Goal: Task Accomplishment & Management: Manage account settings

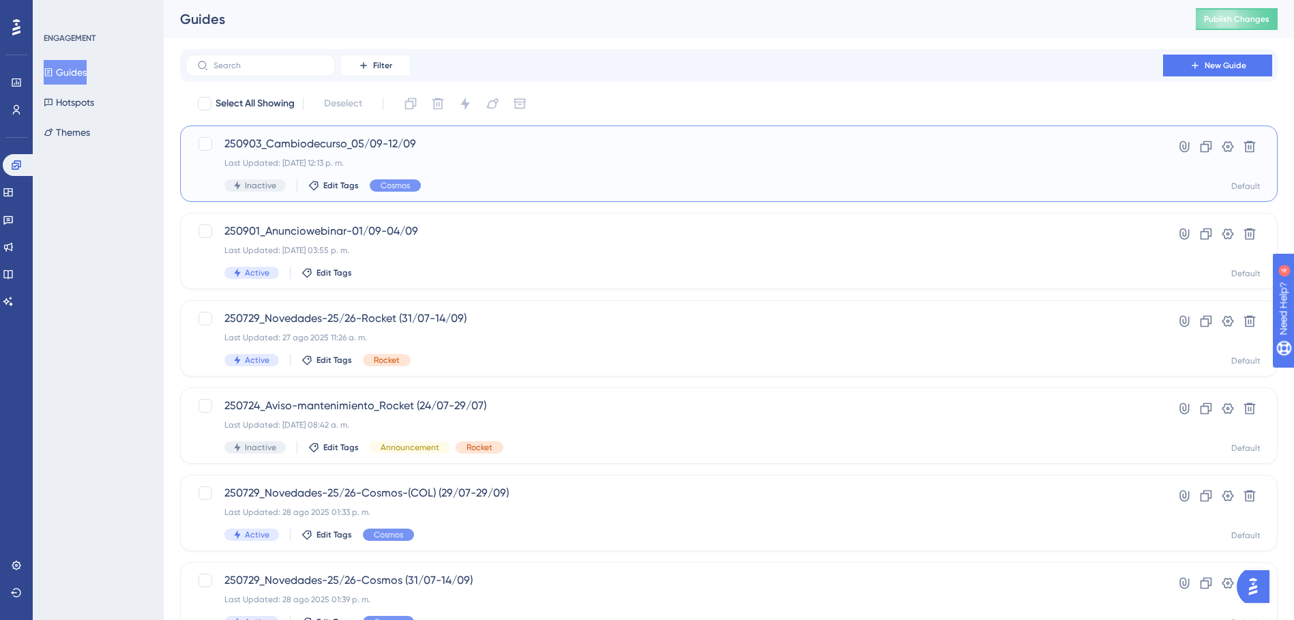
click at [437, 157] on div "250903_Cambiodecurso_05/09-12/09 Last Updated: 05 sept 2025 12:13 p. m. Inactiv…" at bounding box center [674, 164] width 900 height 56
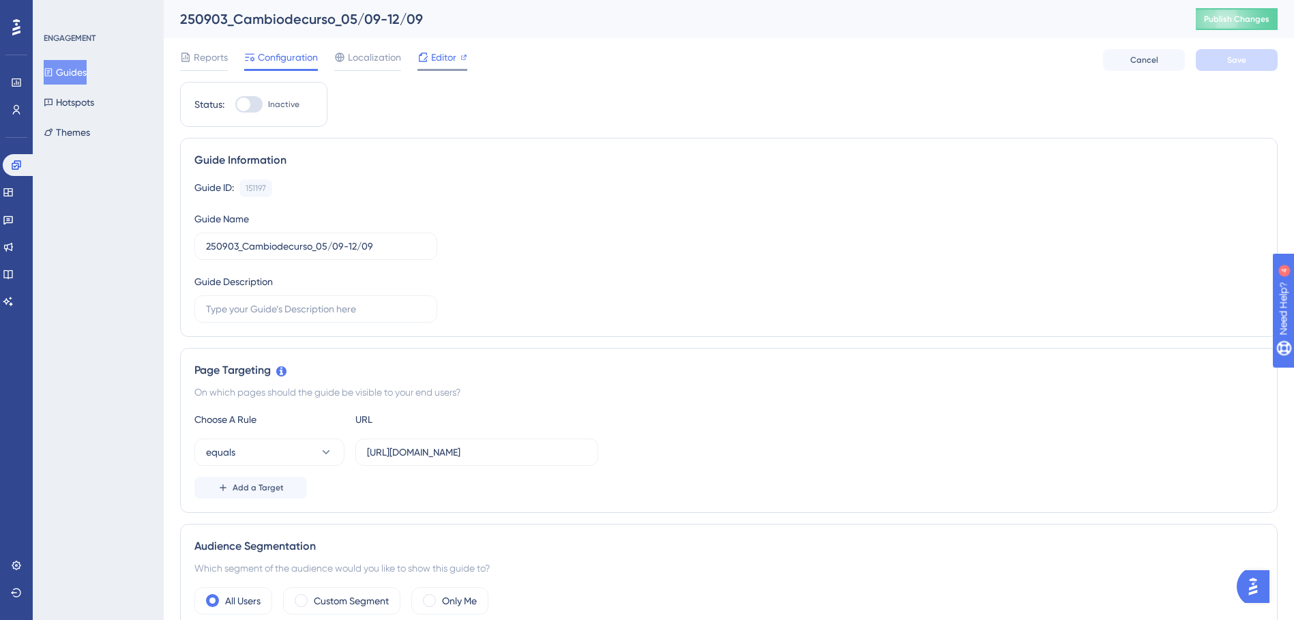
click at [438, 50] on span "Editor" at bounding box center [443, 57] width 25 height 16
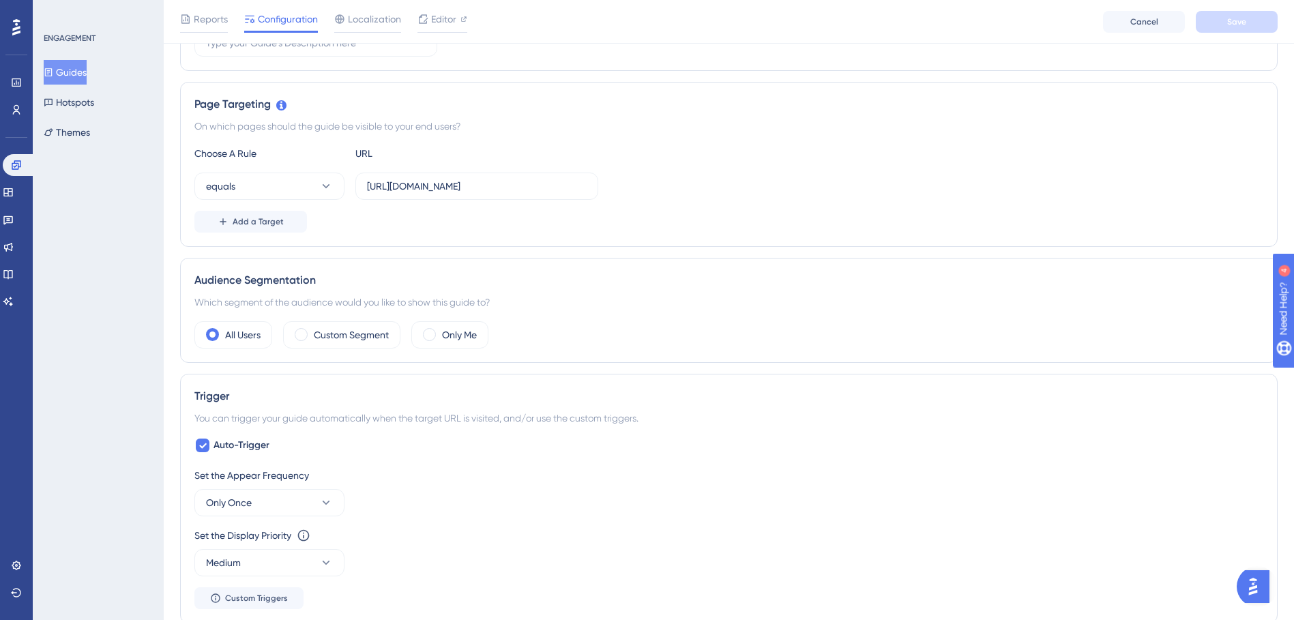
scroll to position [273, 0]
click at [450, 332] on label "Only Me" at bounding box center [459, 333] width 35 height 16
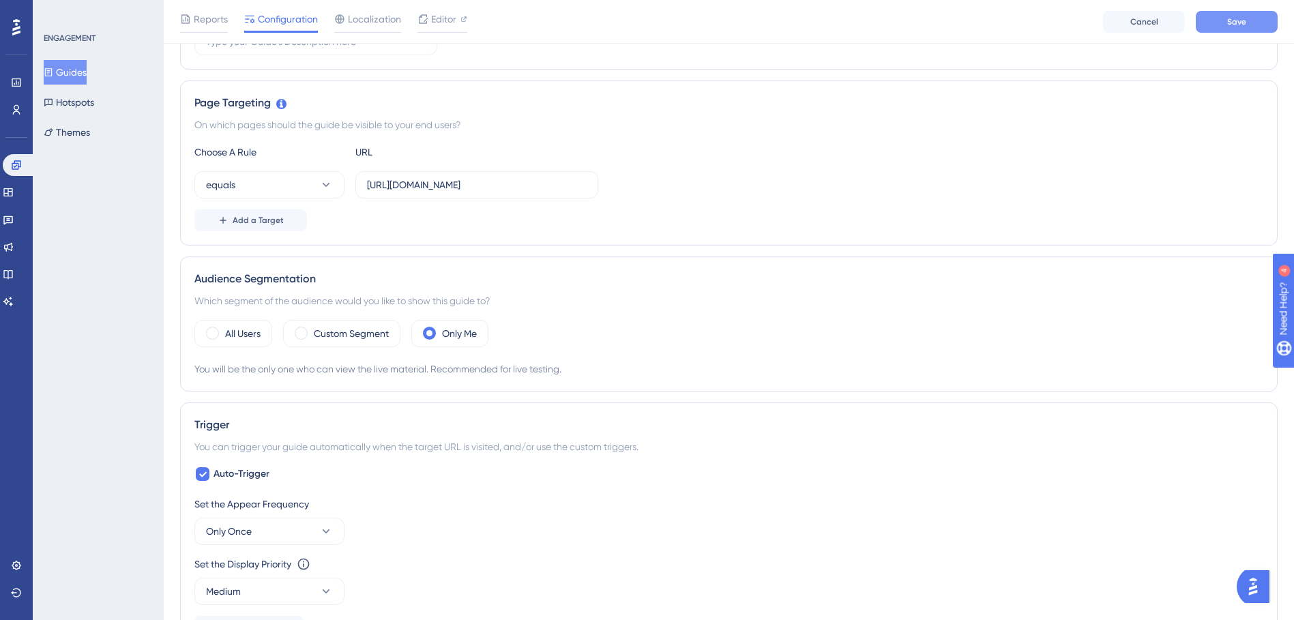
click at [1239, 24] on span "Save" at bounding box center [1236, 21] width 19 height 11
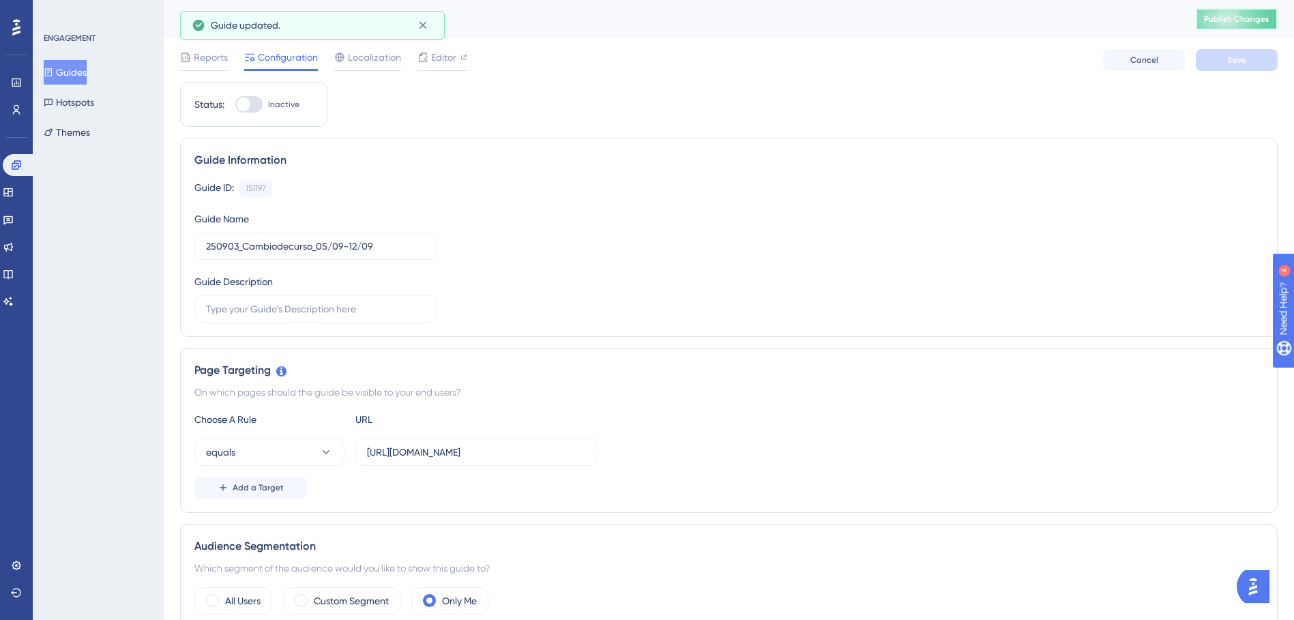
click at [1216, 23] on span "Publish Changes" at bounding box center [1236, 19] width 65 height 11
click at [245, 106] on div at bounding box center [244, 105] width 14 height 14
click at [235, 105] on input "Inactive" at bounding box center [235, 104] width 1 height 1
checkbox input "true"
click at [1244, 57] on span "Save" at bounding box center [1236, 60] width 19 height 11
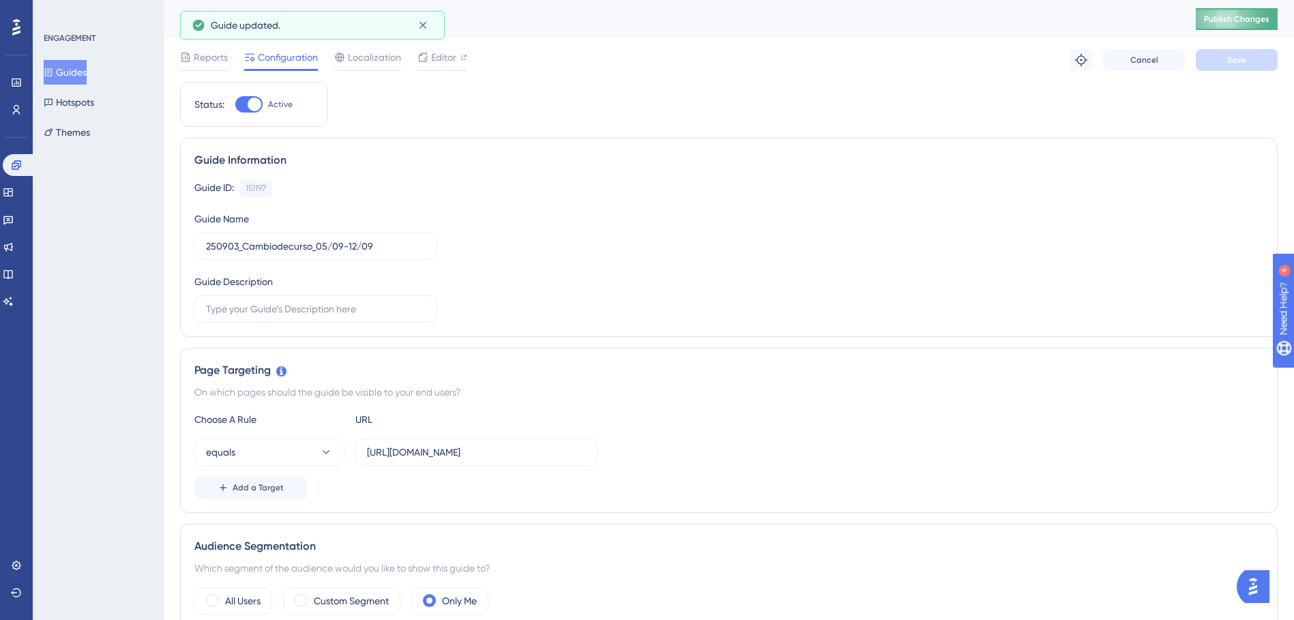
click at [1257, 14] on span "Publish Changes" at bounding box center [1236, 19] width 65 height 11
click at [437, 60] on span "Editor" at bounding box center [443, 57] width 25 height 16
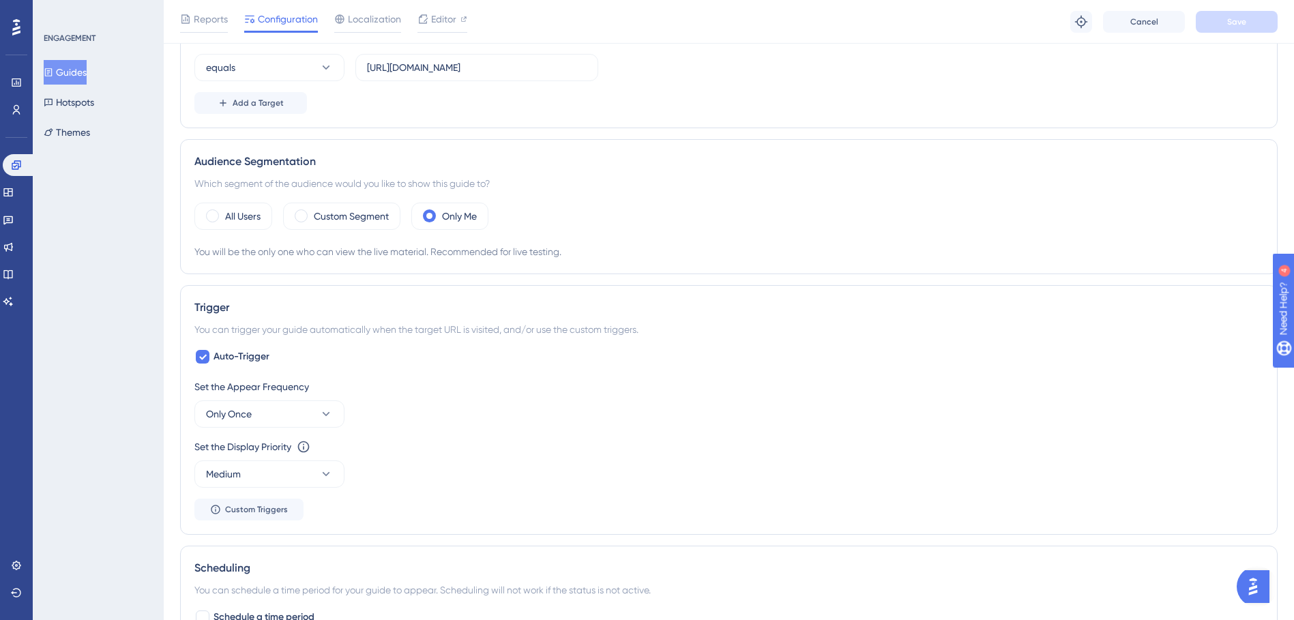
scroll to position [409, 0]
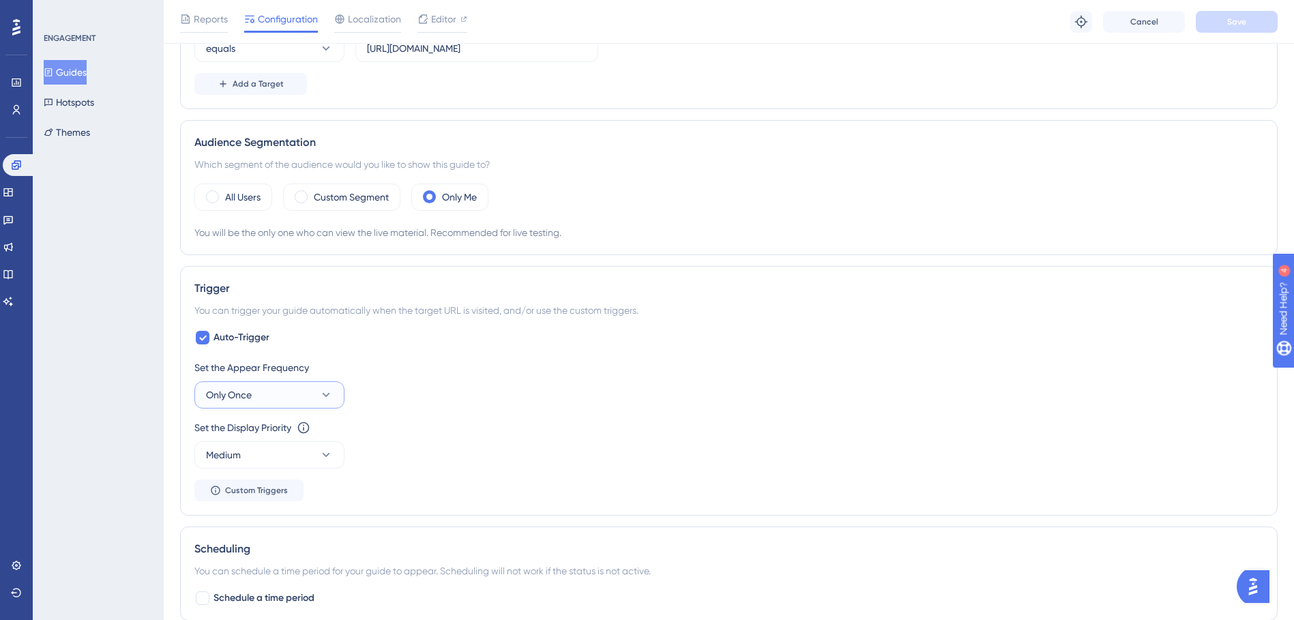
click at [316, 394] on button "Only Once" at bounding box center [269, 394] width 150 height 27
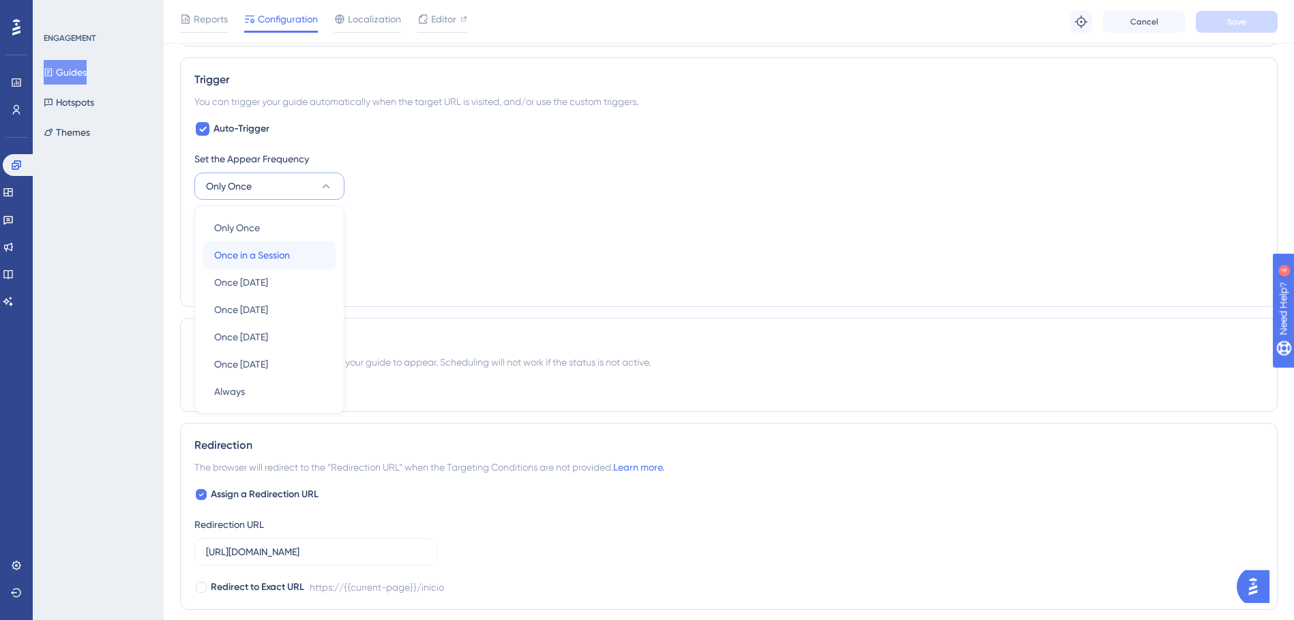
click at [288, 252] on span "Once in a Session" at bounding box center [252, 255] width 76 height 16
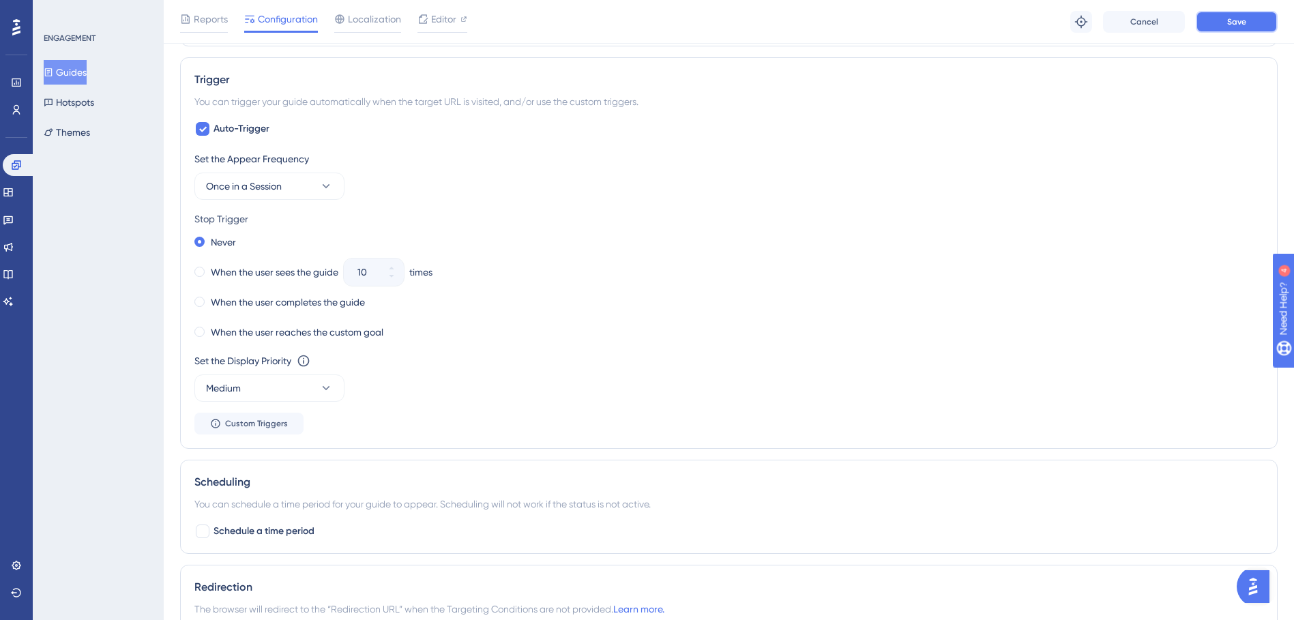
click at [1246, 21] on button "Save" at bounding box center [1237, 22] width 82 height 22
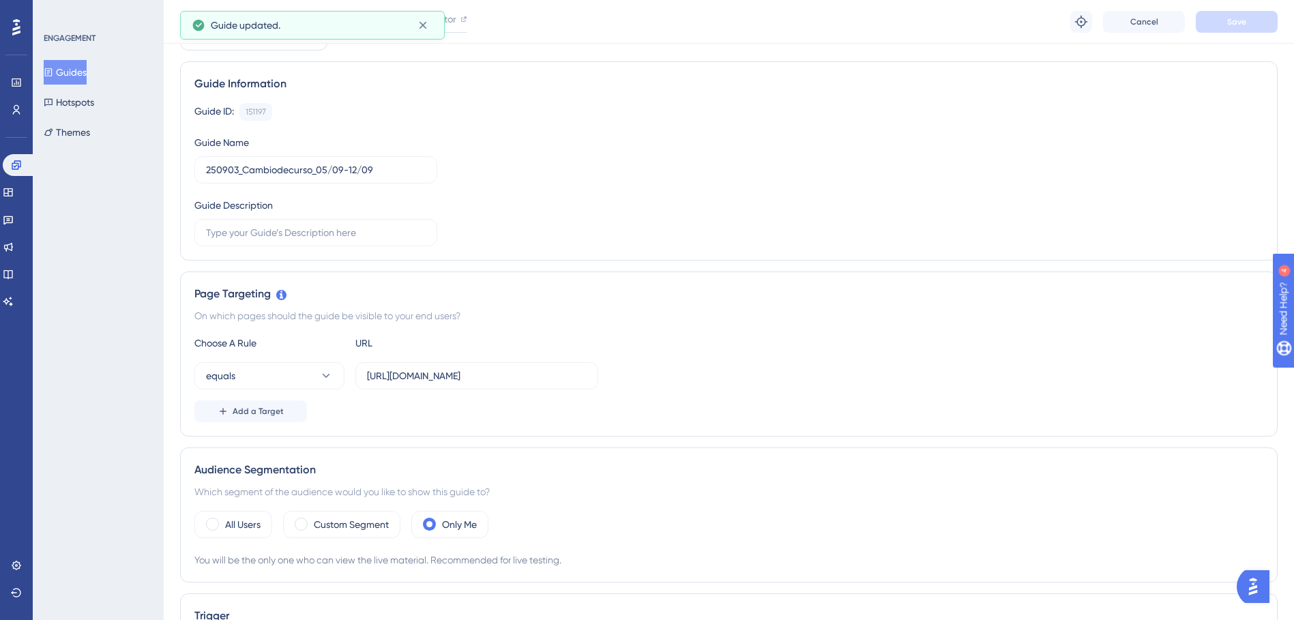
scroll to position [0, 0]
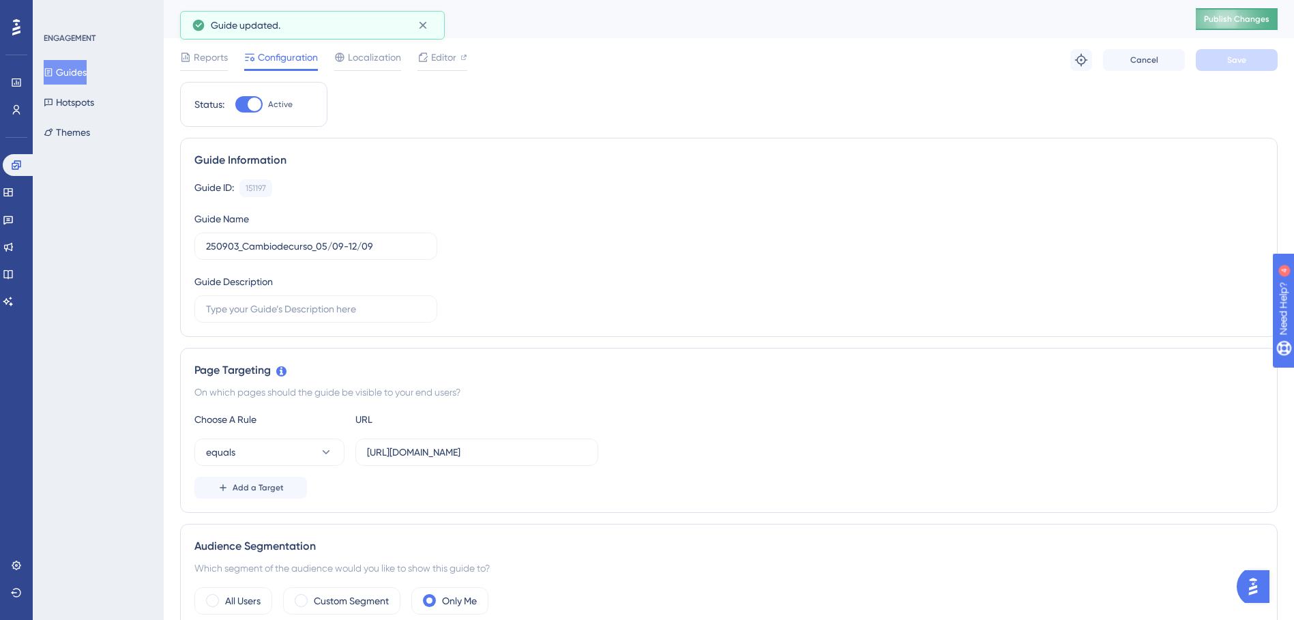
click at [1232, 8] on button "Publish Changes" at bounding box center [1237, 19] width 82 height 22
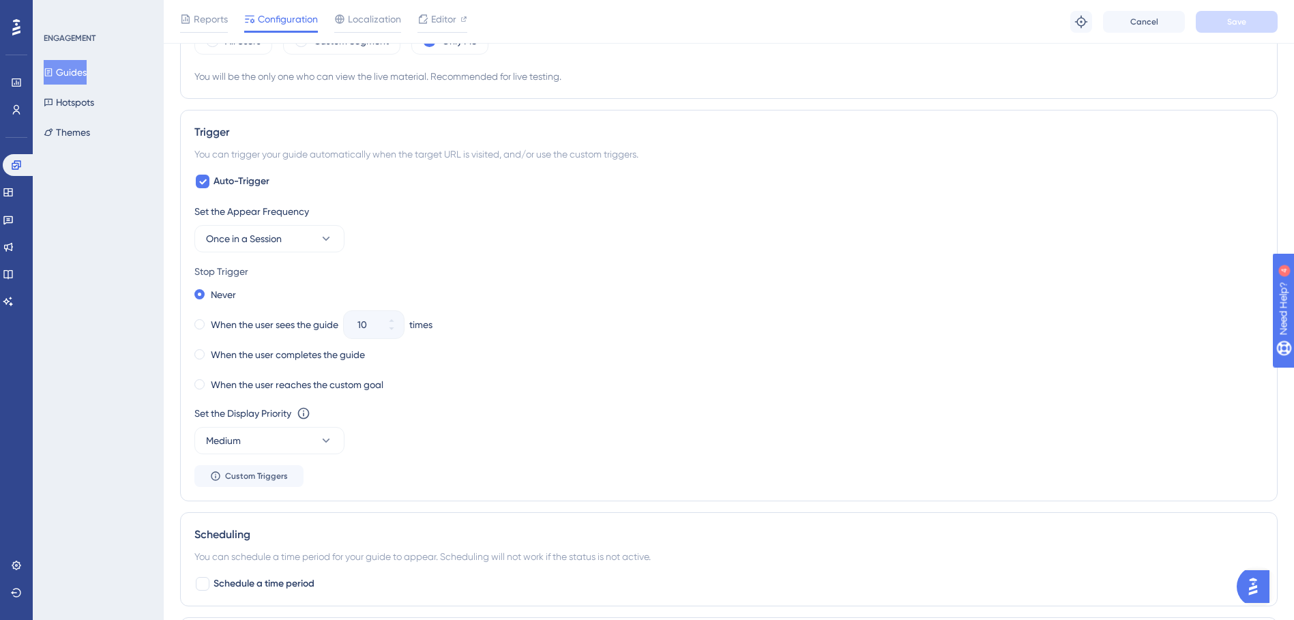
scroll to position [546, 0]
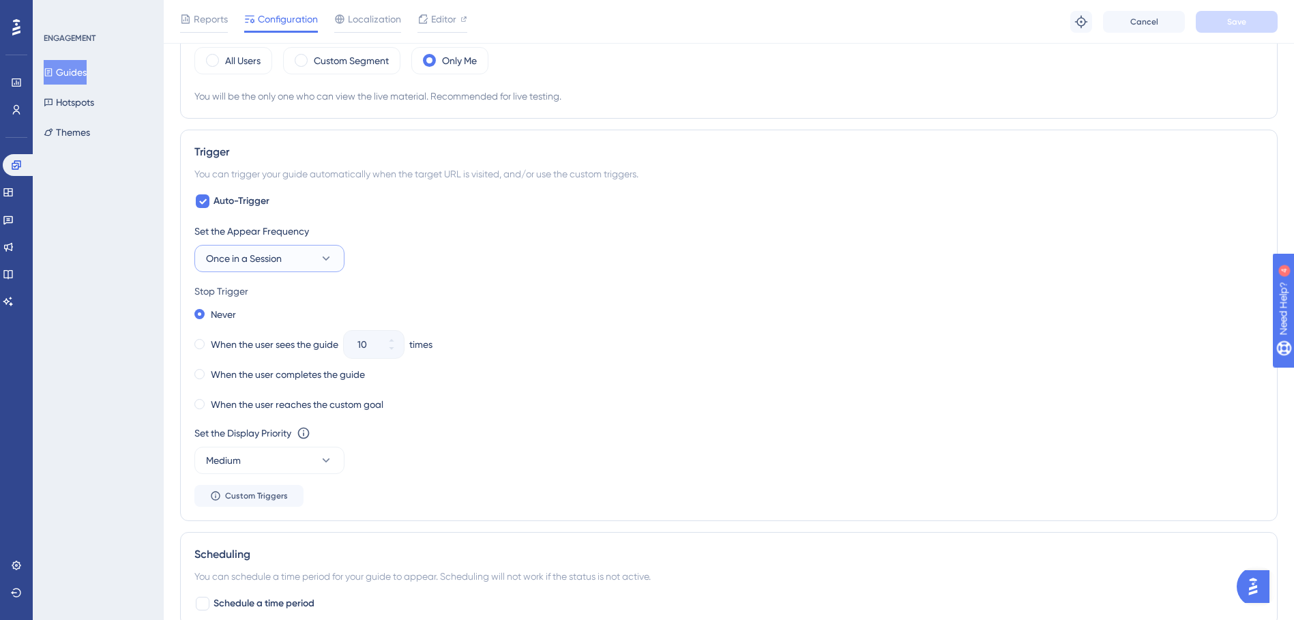
click at [315, 260] on button "Once in a Session" at bounding box center [269, 258] width 150 height 27
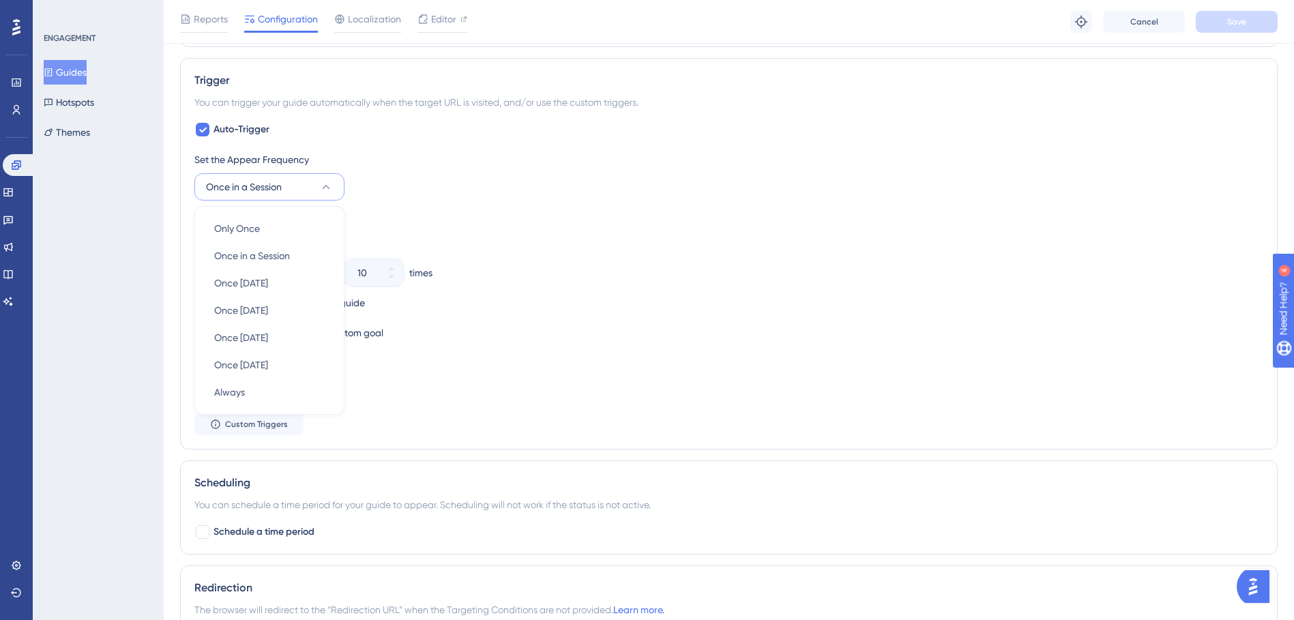
click at [471, 196] on div "Set the Appear Frequency Once in a Session Only Once Only Once Once in a Sessio…" at bounding box center [728, 175] width 1069 height 49
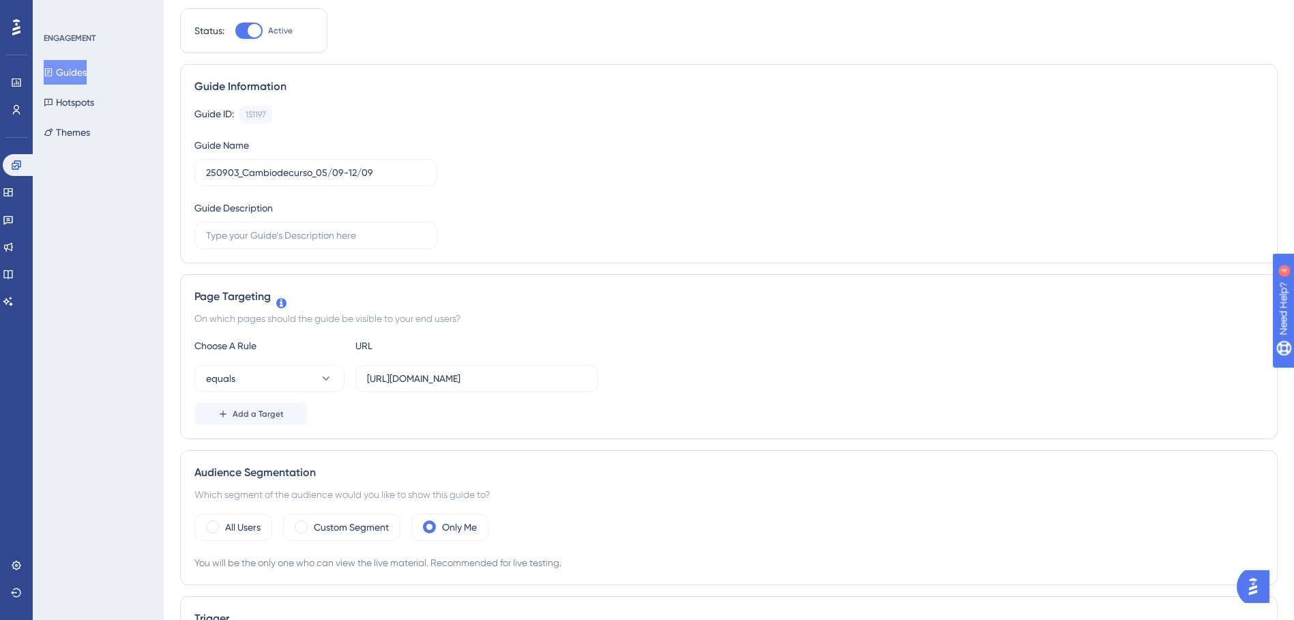
scroll to position [0, 0]
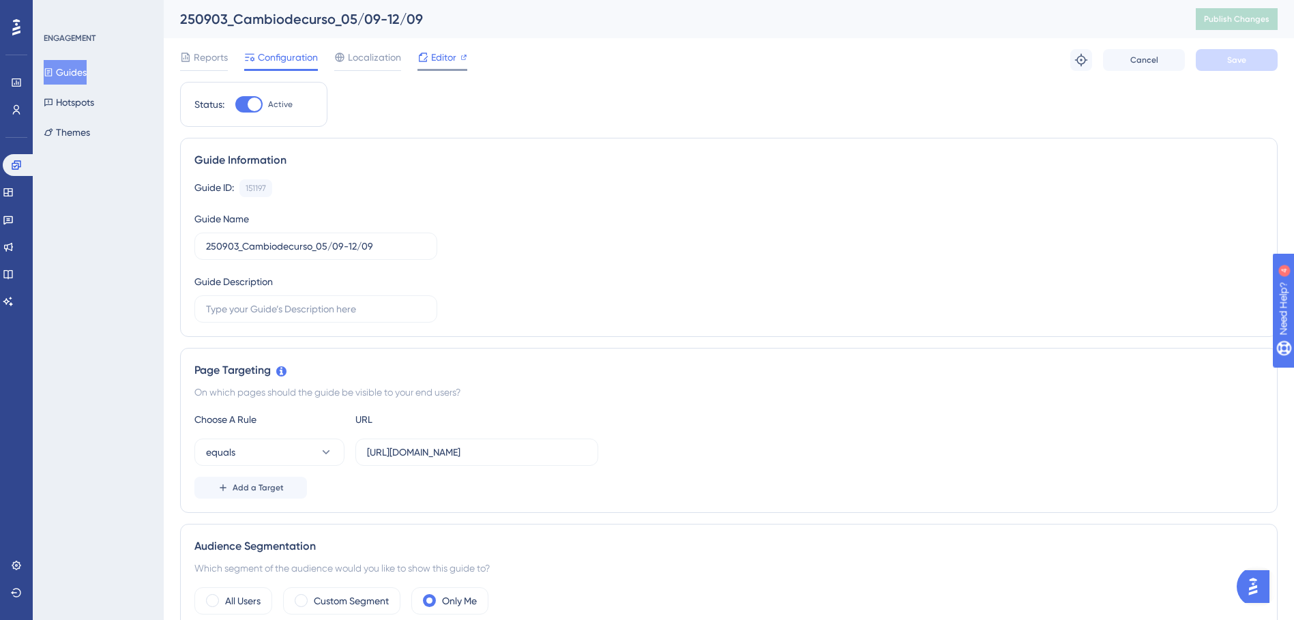
click at [434, 60] on span "Editor" at bounding box center [443, 57] width 25 height 16
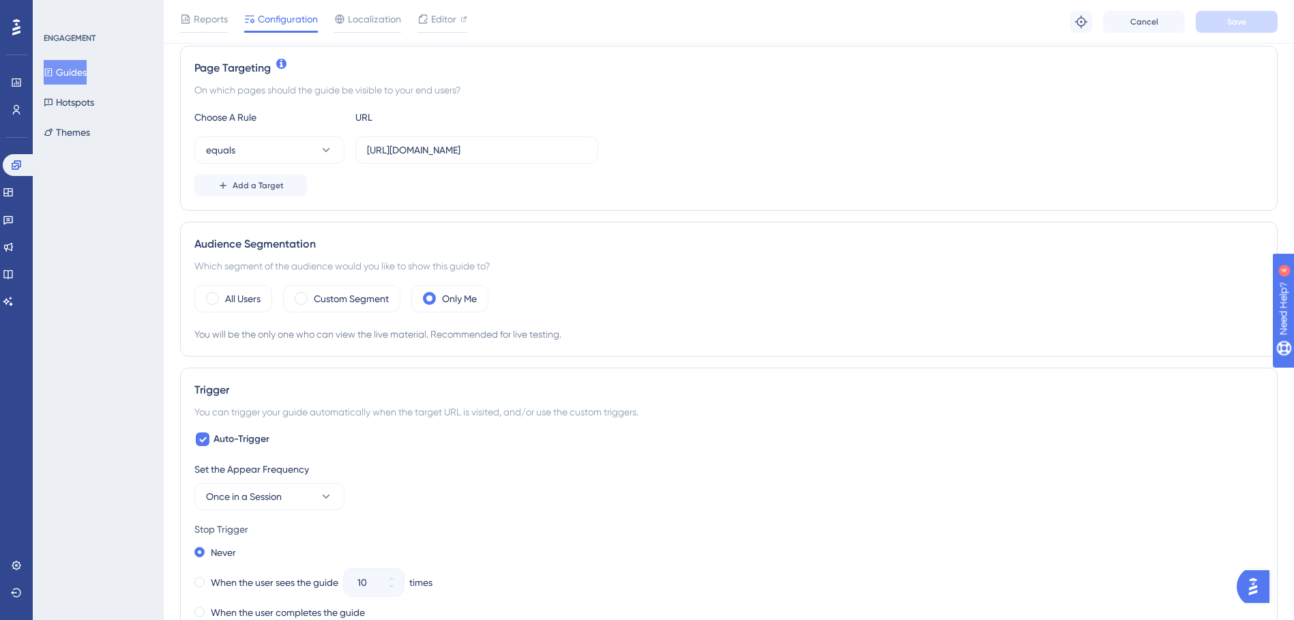
scroll to position [546, 0]
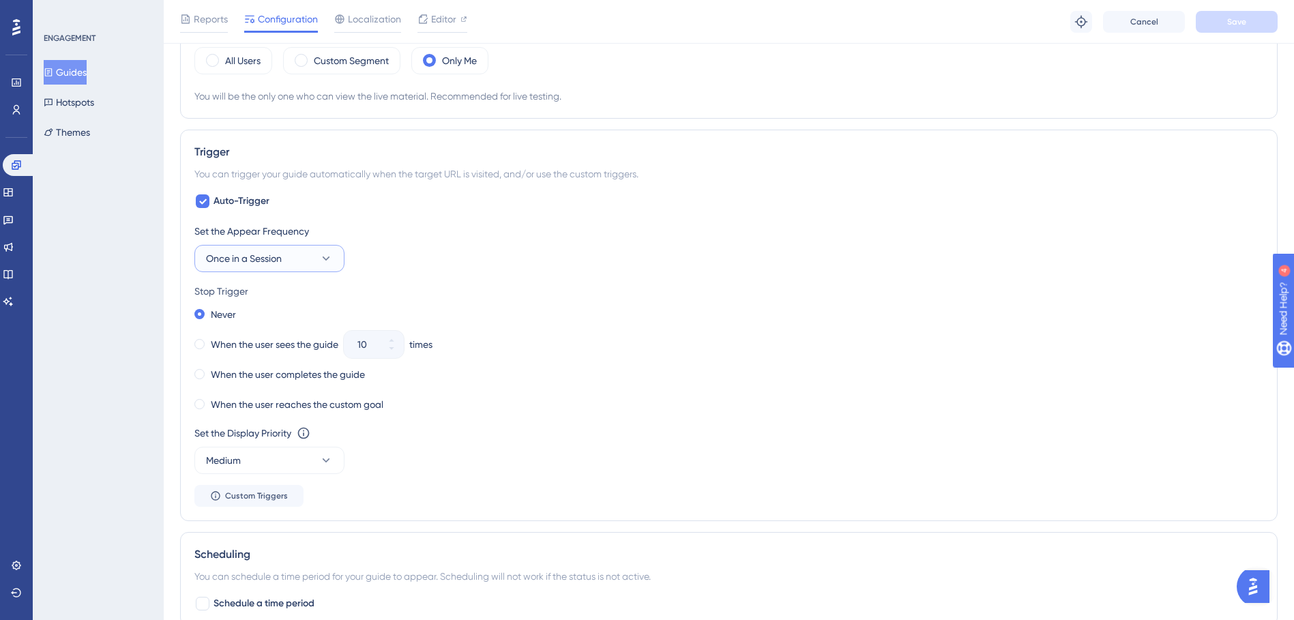
click at [284, 260] on button "Once in a Session" at bounding box center [269, 258] width 150 height 27
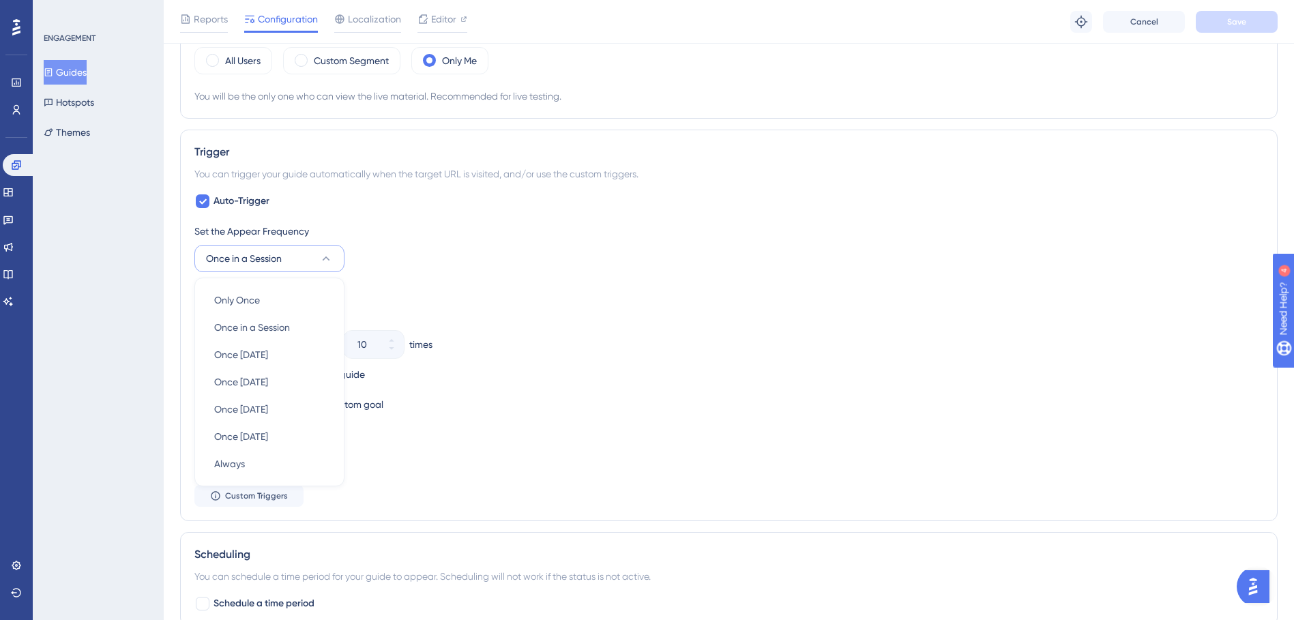
scroll to position [617, 0]
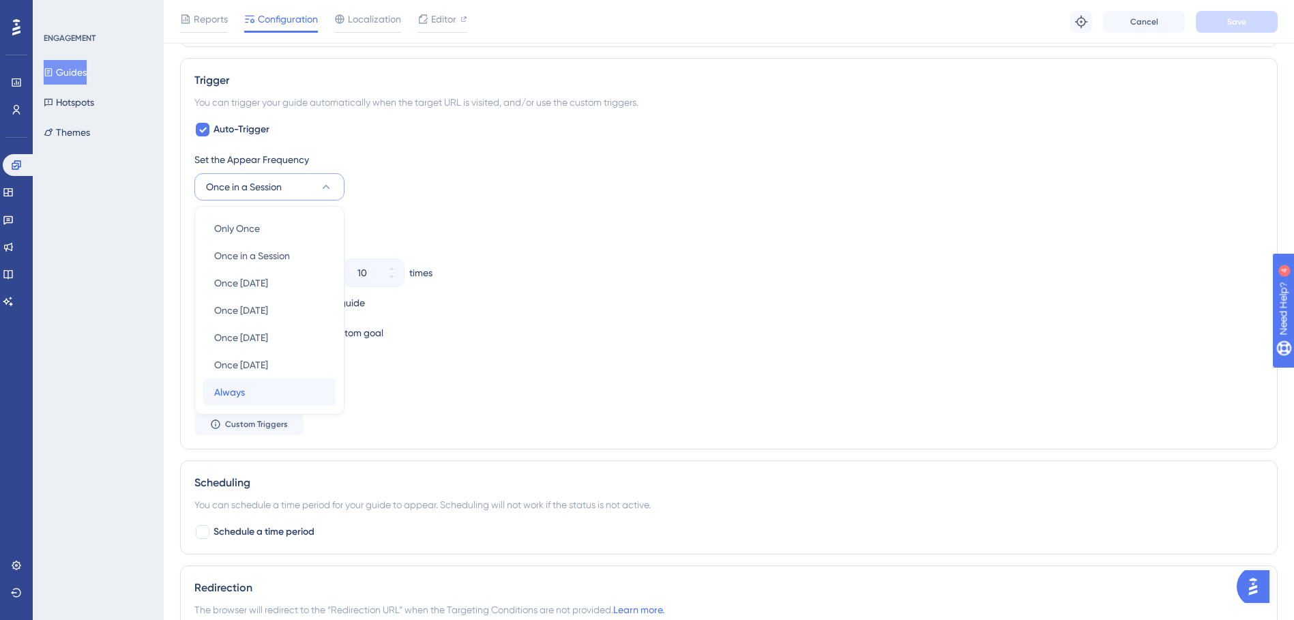
click at [239, 398] on span "Always" at bounding box center [229, 392] width 31 height 16
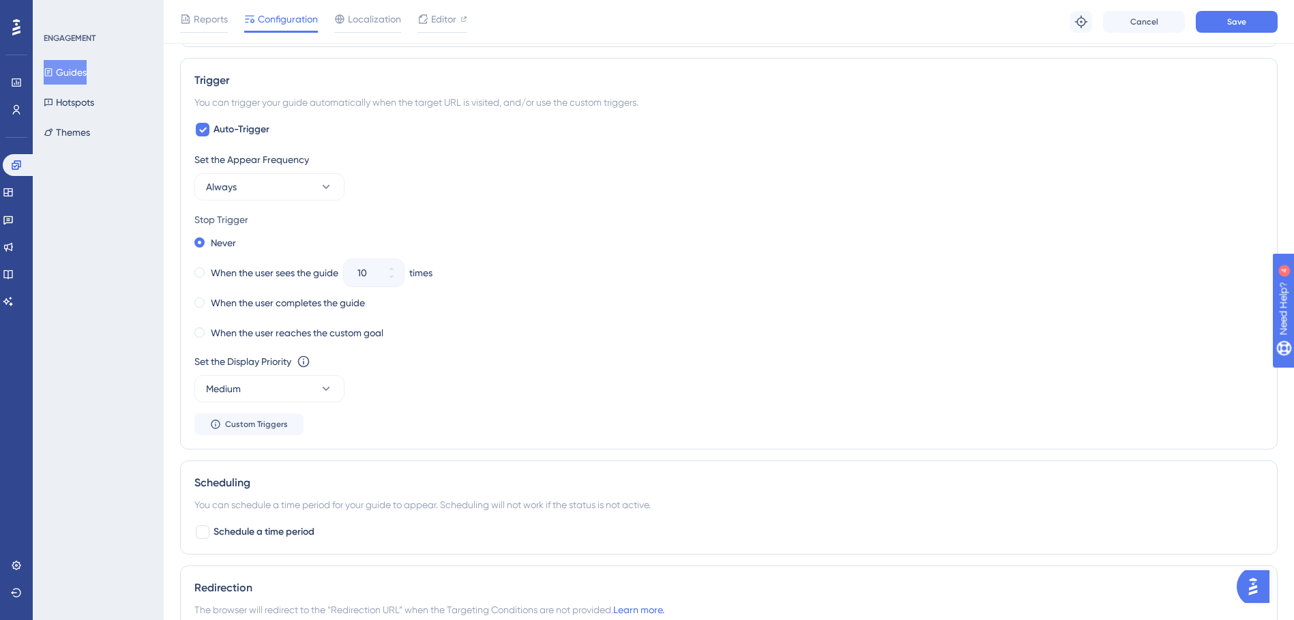
click at [706, 356] on div "Set the Display Priority This option will set the display priority between auto…" at bounding box center [728, 361] width 1069 height 16
click at [1231, 11] on button "Save" at bounding box center [1237, 22] width 82 height 22
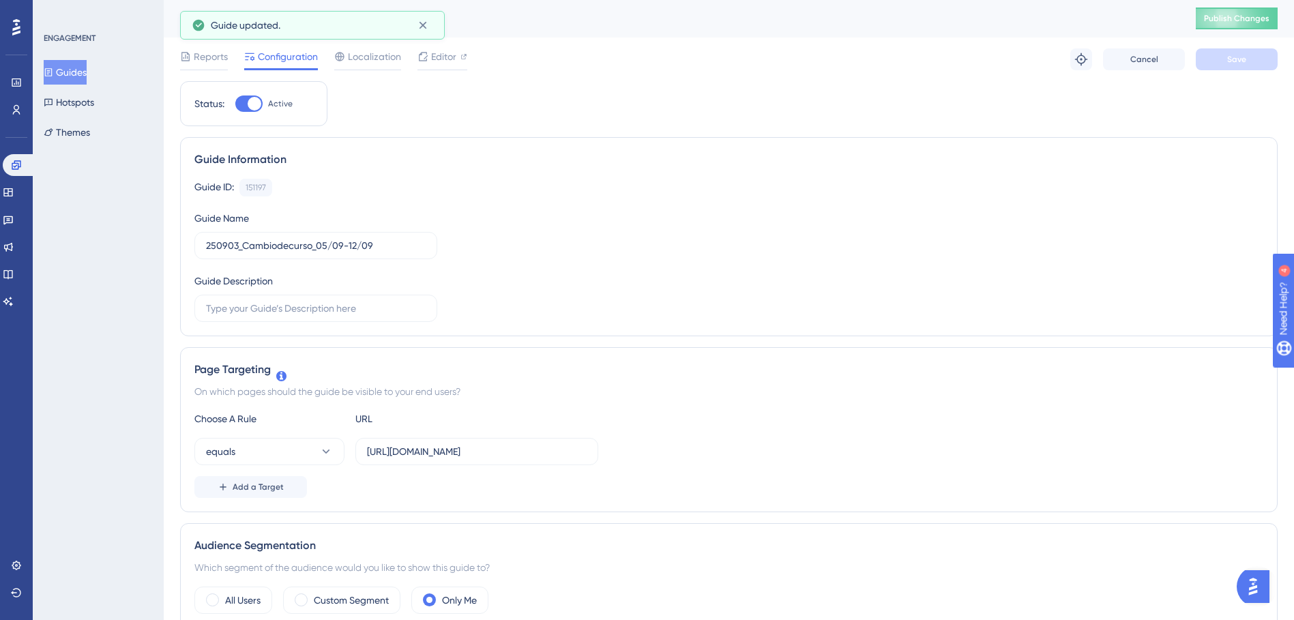
scroll to position [0, 0]
click at [1244, 10] on button "Publish Changes" at bounding box center [1237, 19] width 82 height 22
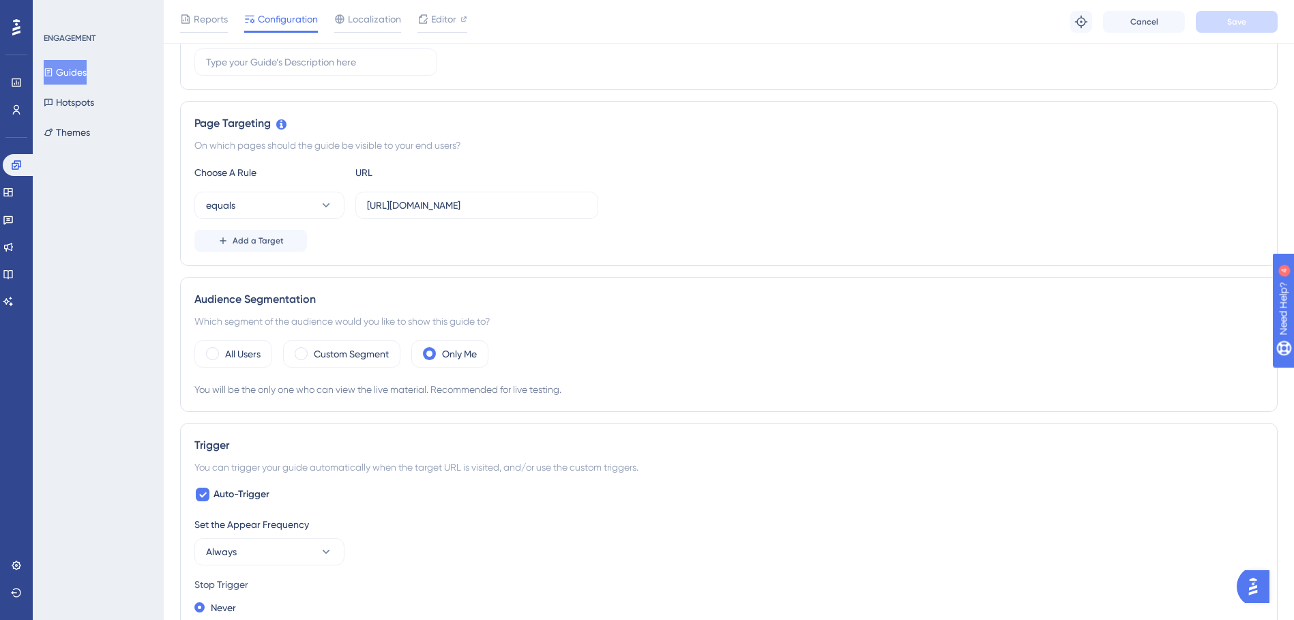
scroll to position [273, 0]
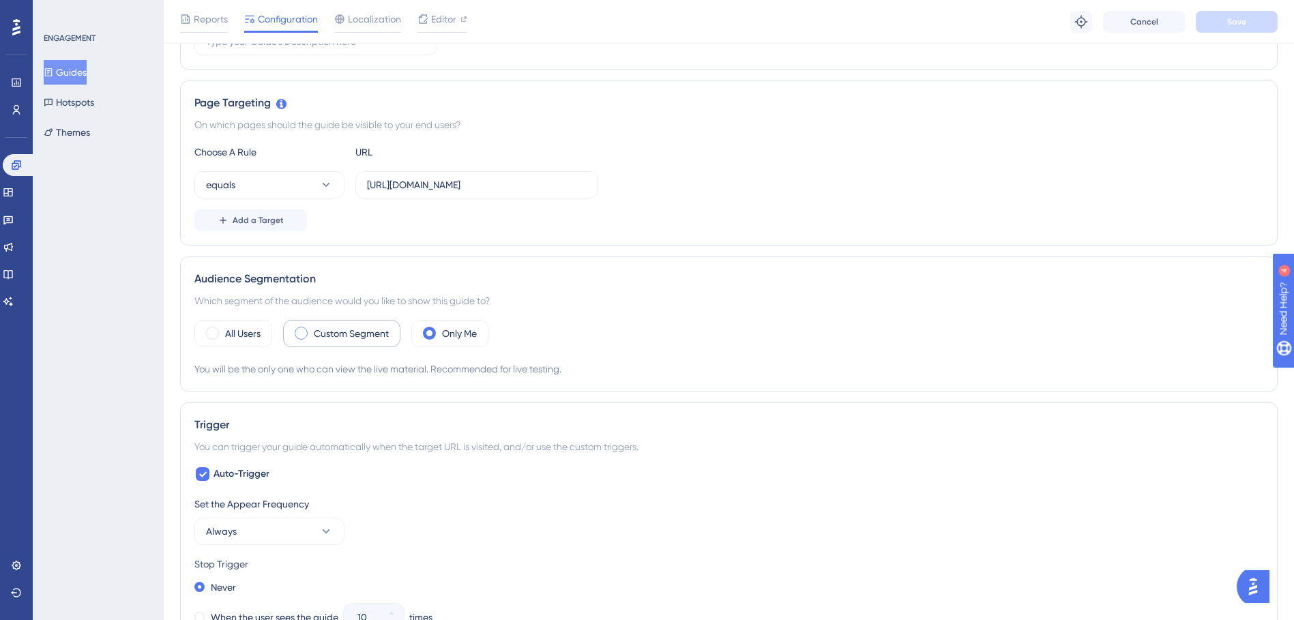
click at [329, 332] on label "Custom Segment" at bounding box center [351, 333] width 75 height 16
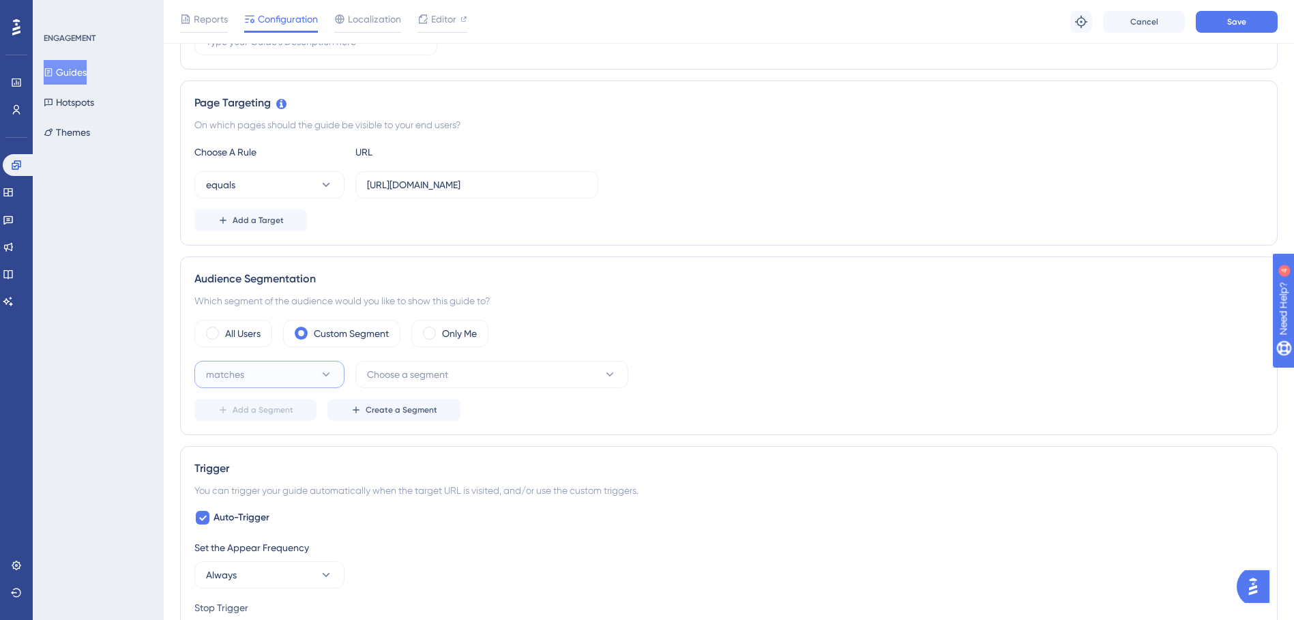
click at [295, 380] on button "matches" at bounding box center [269, 374] width 150 height 27
click at [297, 374] on button "matches" at bounding box center [269, 374] width 150 height 27
click at [390, 378] on span "Choose a segment" at bounding box center [407, 374] width 81 height 16
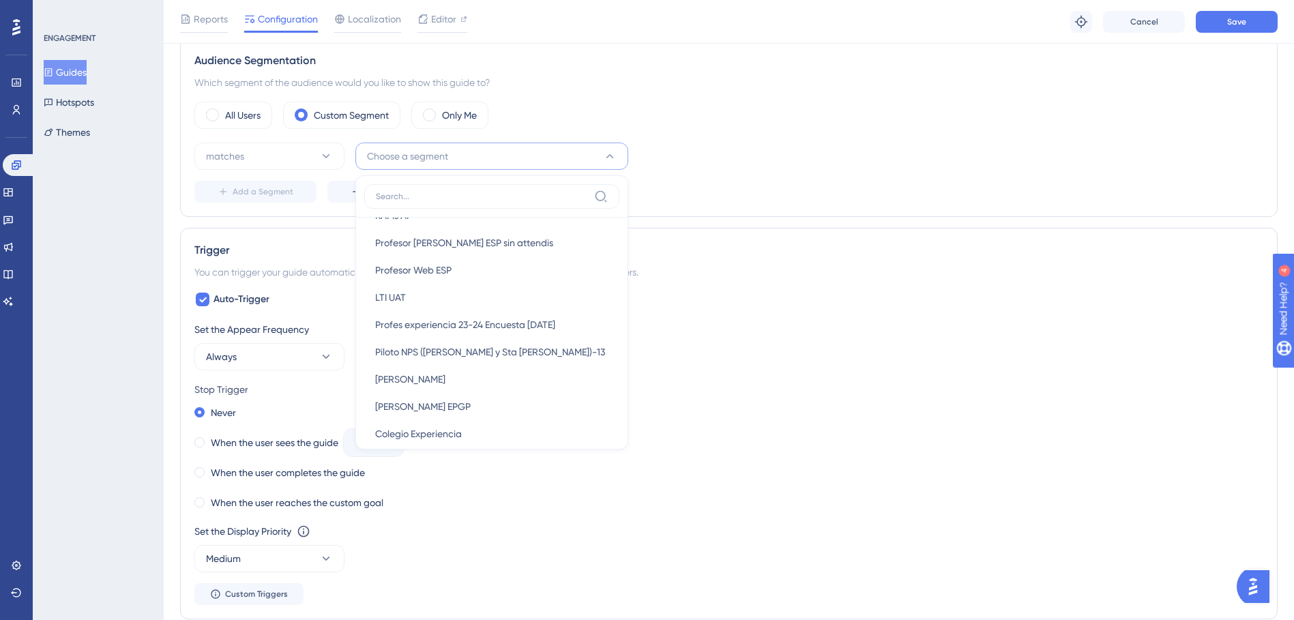
scroll to position [912, 0]
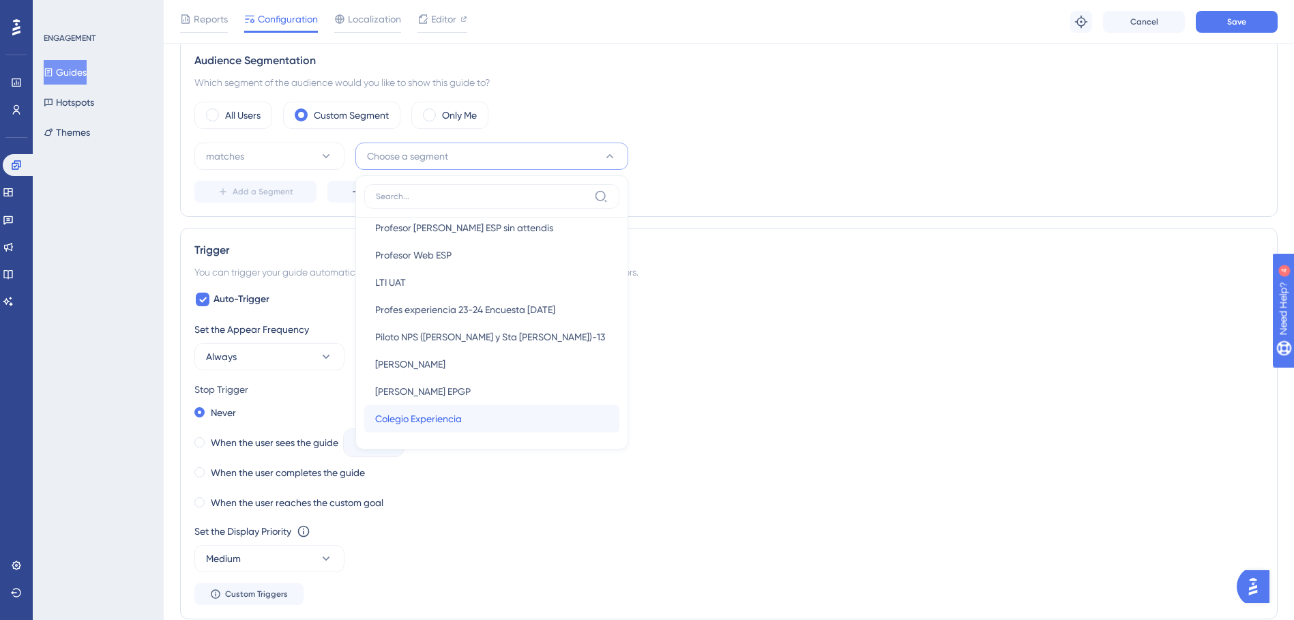
click at [505, 417] on div "Colegio Experiencia Colegio Experiencia" at bounding box center [491, 418] width 233 height 27
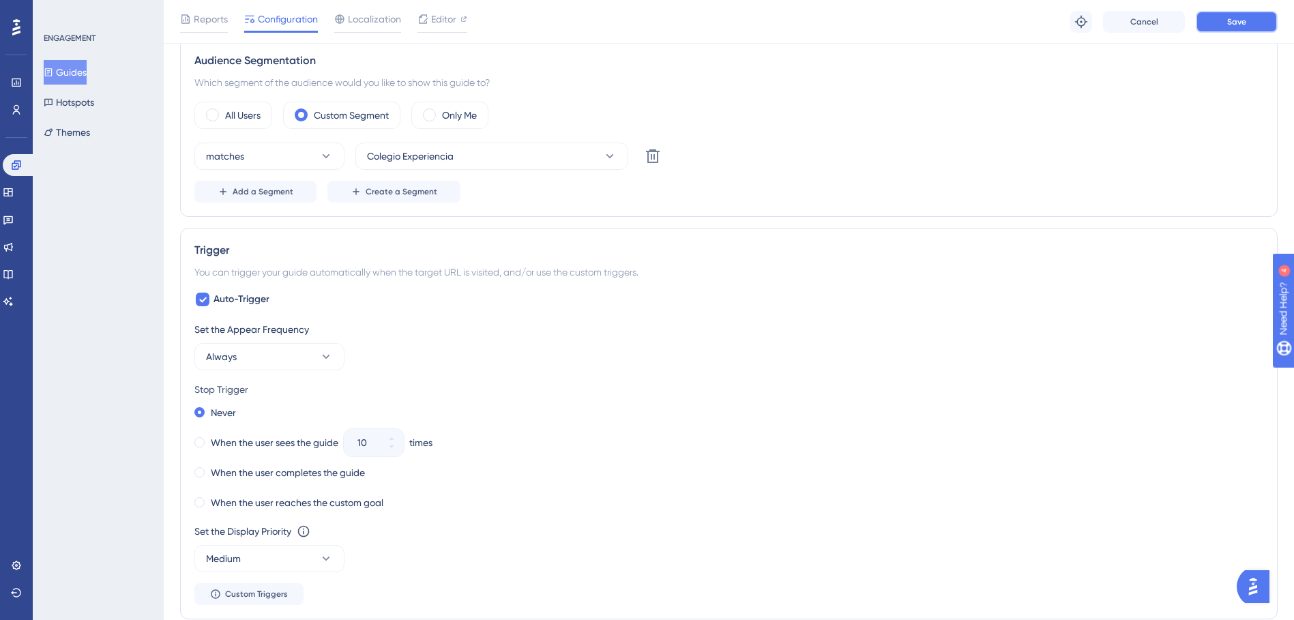
click at [1213, 12] on button "Save" at bounding box center [1237, 22] width 82 height 22
click at [261, 194] on span "Add a Segment" at bounding box center [263, 191] width 61 height 11
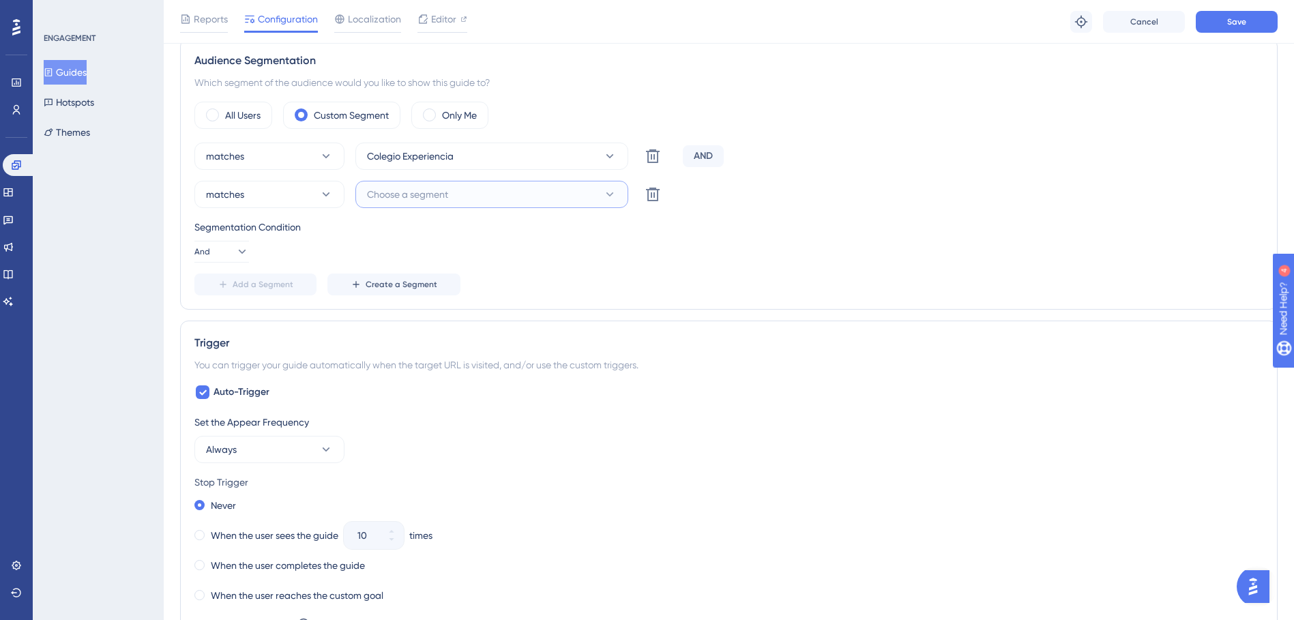
click at [409, 204] on button "Choose a segment" at bounding box center [491, 194] width 273 height 27
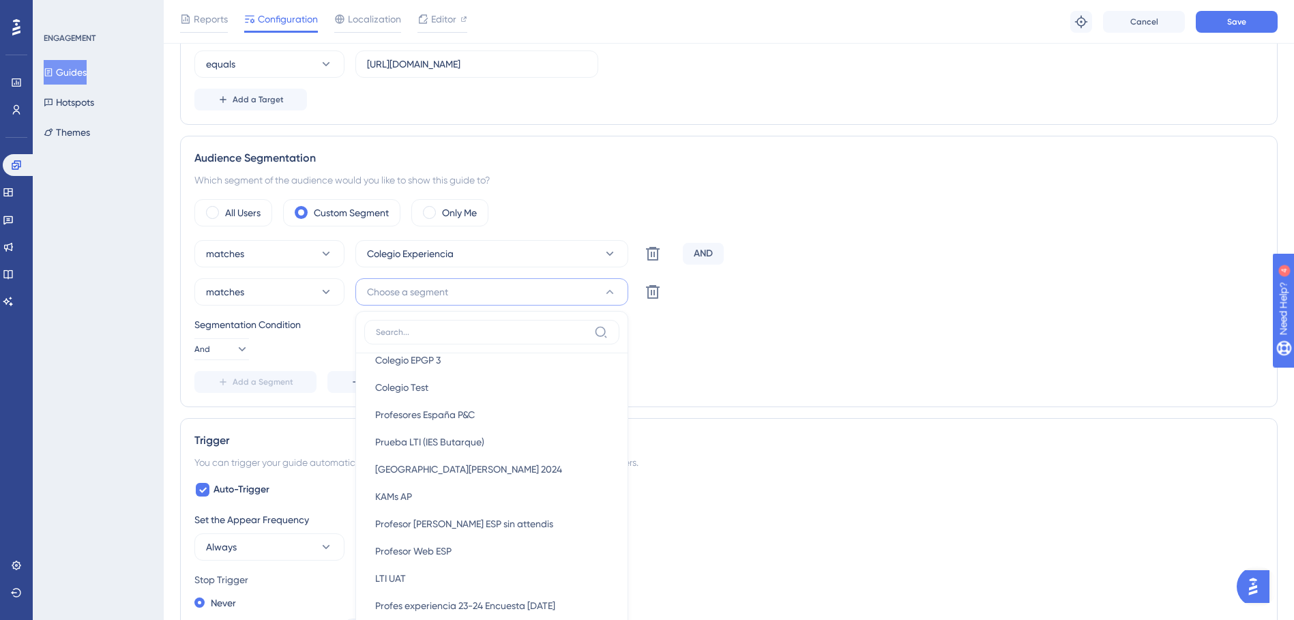
scroll to position [378, 0]
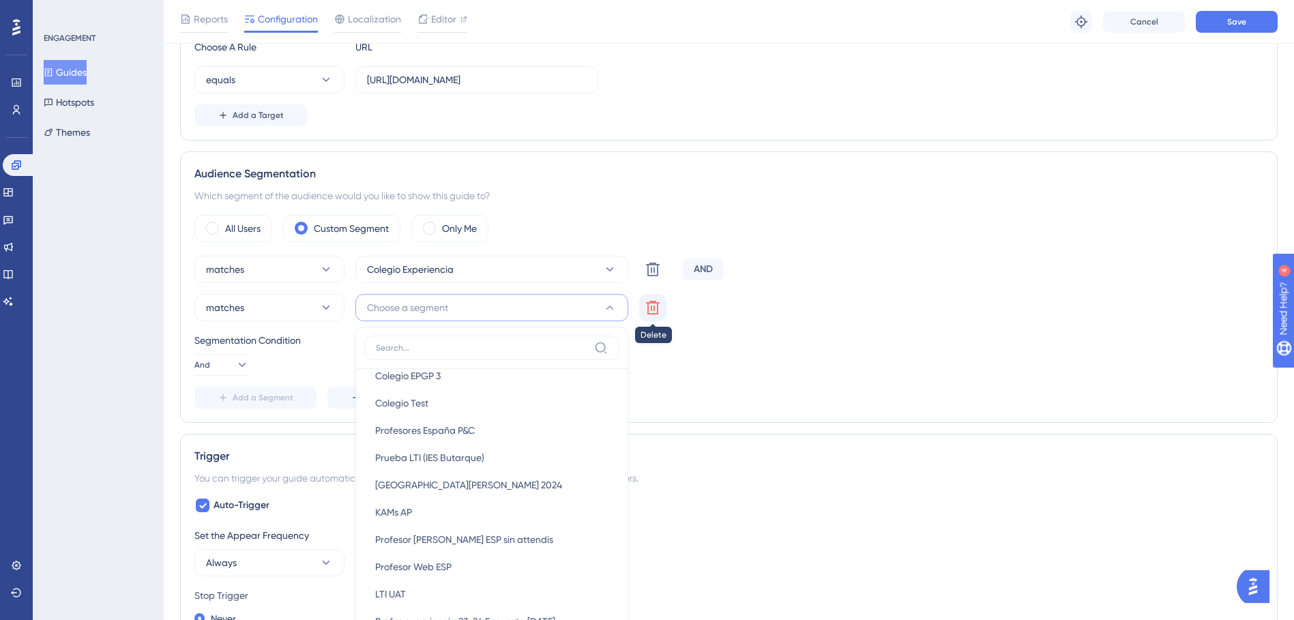
click at [651, 301] on icon at bounding box center [653, 308] width 14 height 14
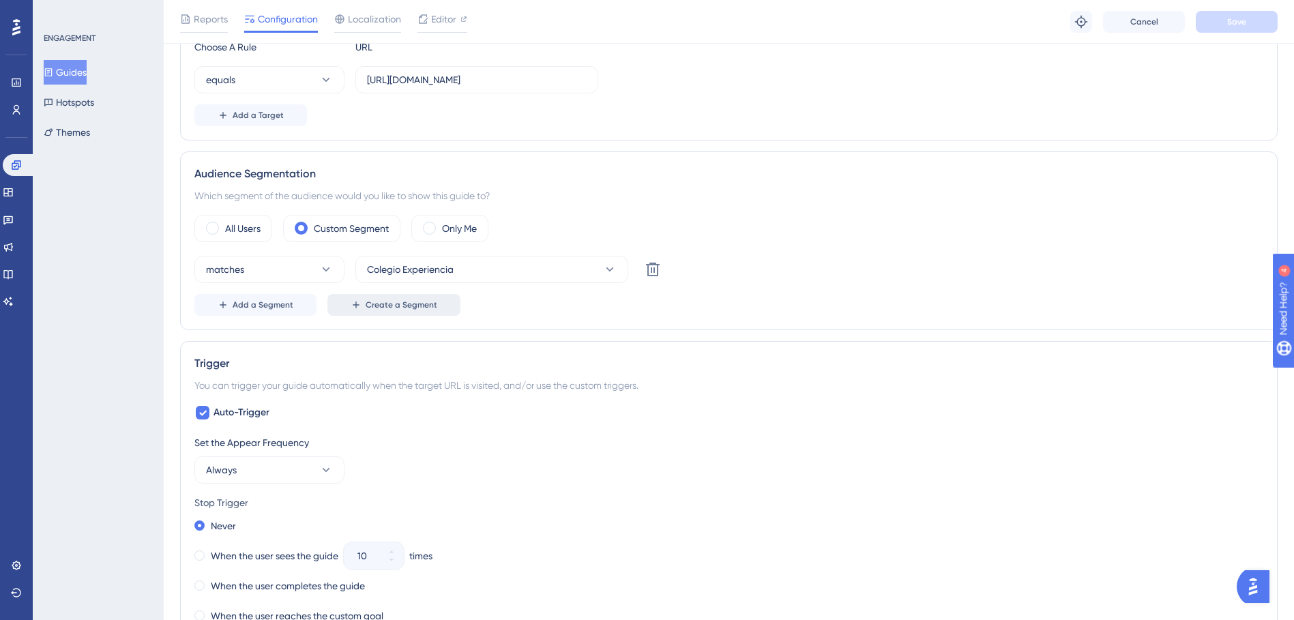
click at [402, 301] on span "Create a Segment" at bounding box center [402, 304] width 72 height 11
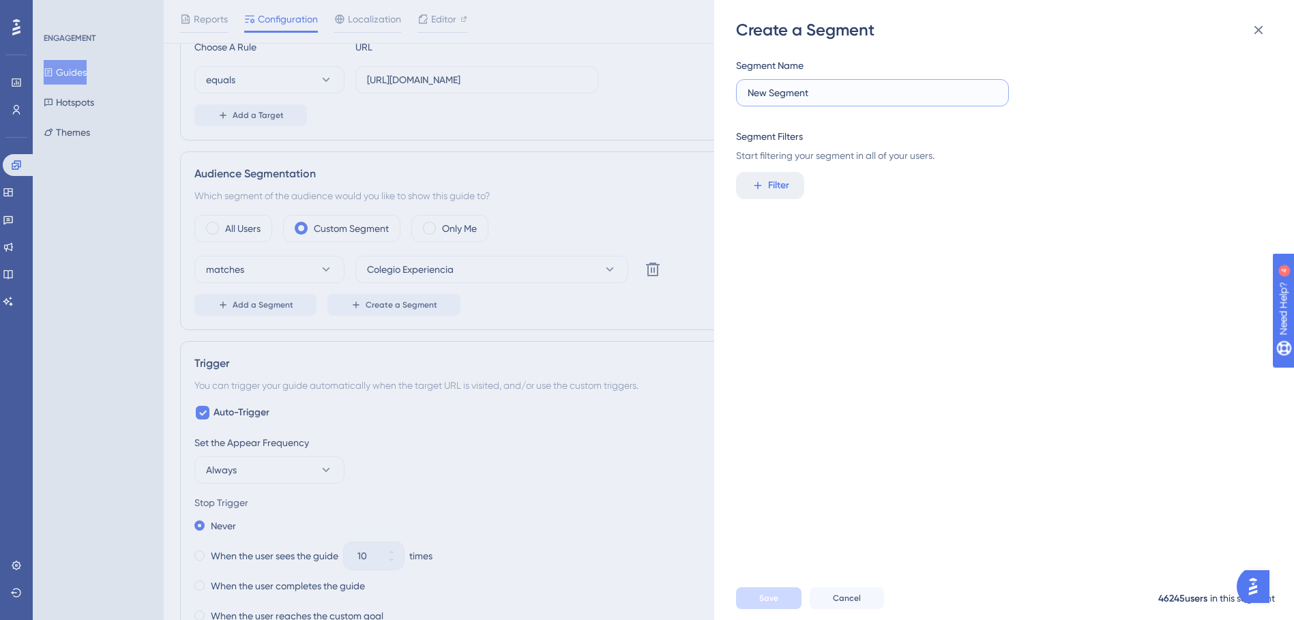
click at [874, 95] on input "New Segment" at bounding box center [873, 92] width 250 height 15
click at [1256, 23] on icon at bounding box center [1258, 30] width 16 height 16
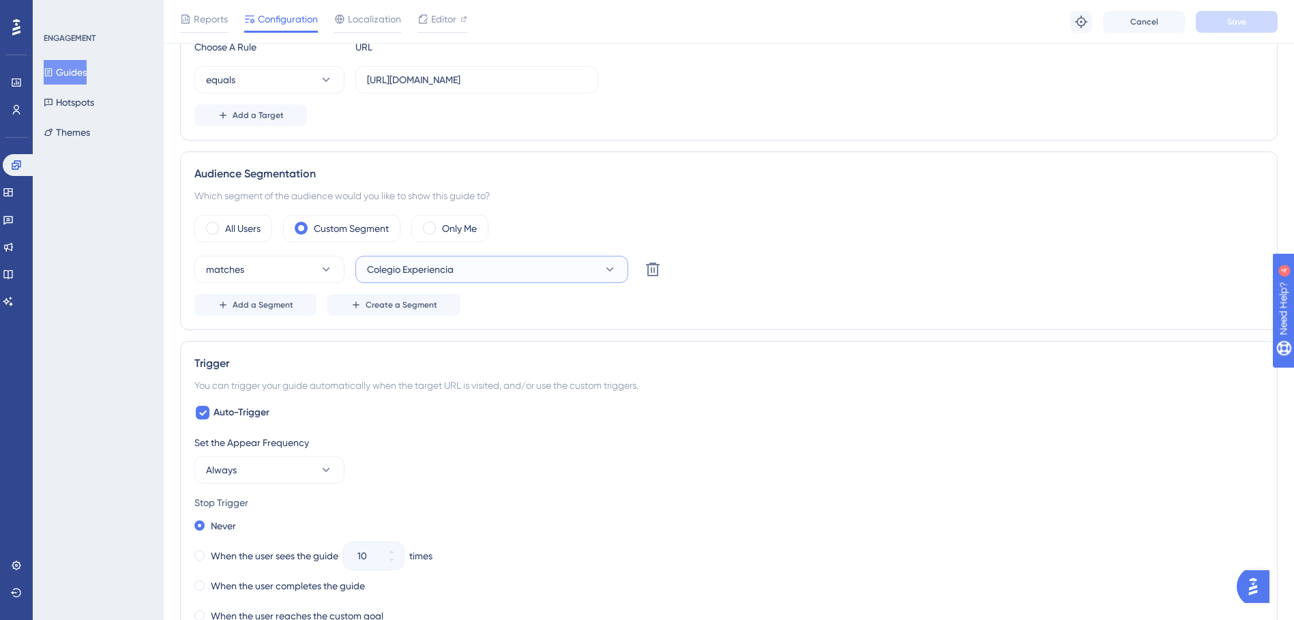
click at [459, 262] on button "Colegio Experiencia" at bounding box center [491, 269] width 273 height 27
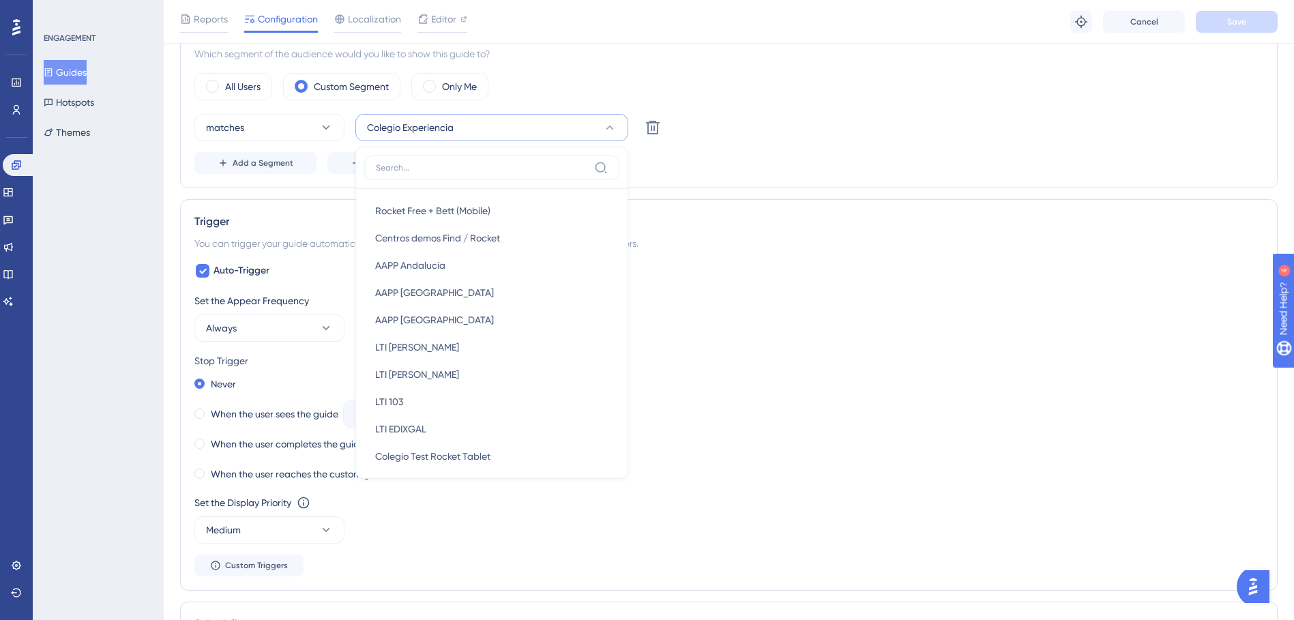
scroll to position [682, 0]
click at [687, 200] on div "Trigger You can trigger your guide automatically when the target URL is visited…" at bounding box center [729, 395] width 1098 height 392
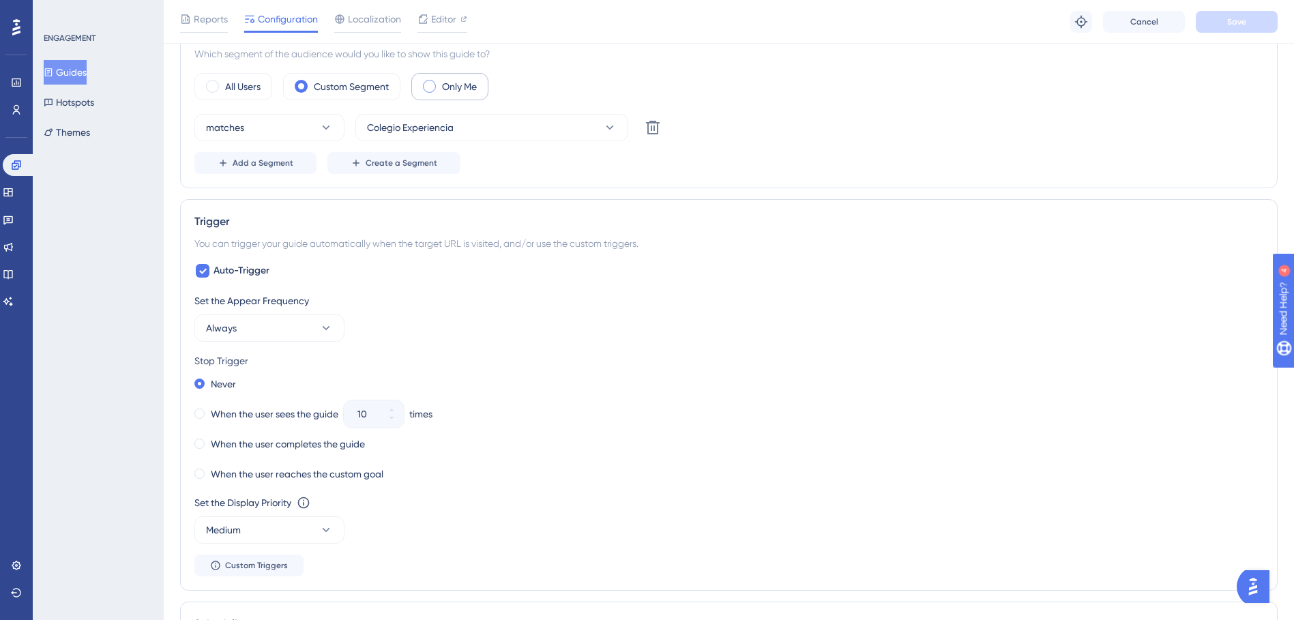
click at [433, 89] on span at bounding box center [429, 86] width 13 height 13
click at [440, 82] on input "radio" at bounding box center [440, 82] width 0 height 0
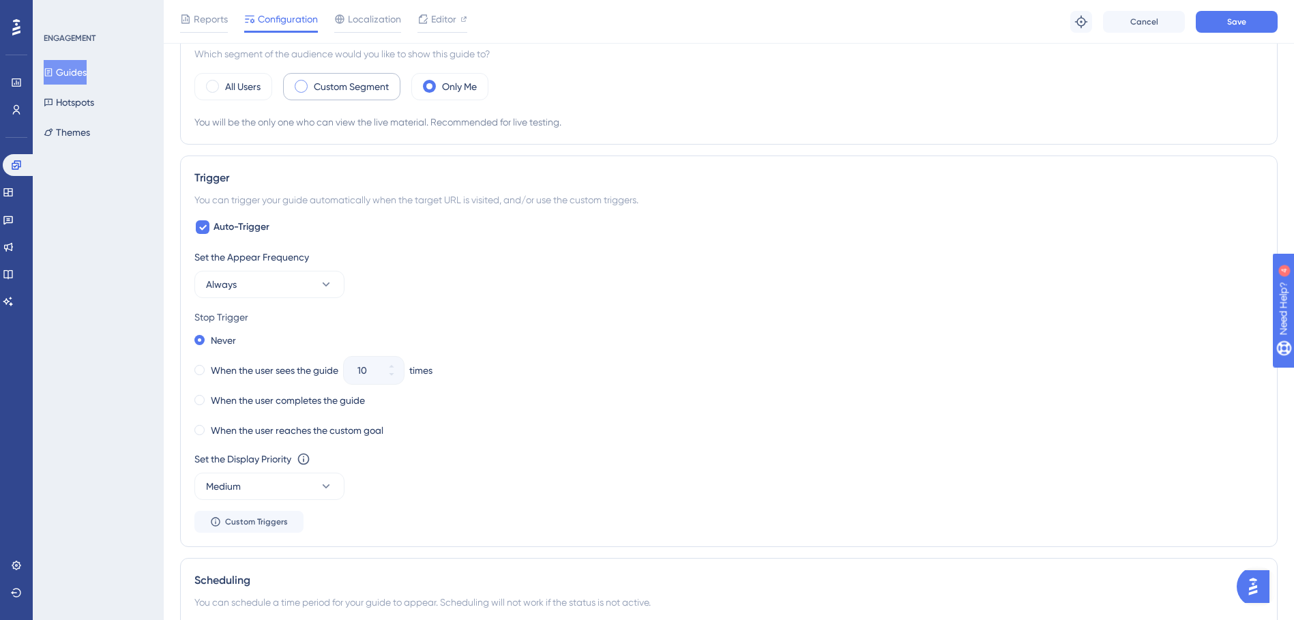
click at [334, 83] on label "Custom Segment" at bounding box center [351, 86] width 75 height 16
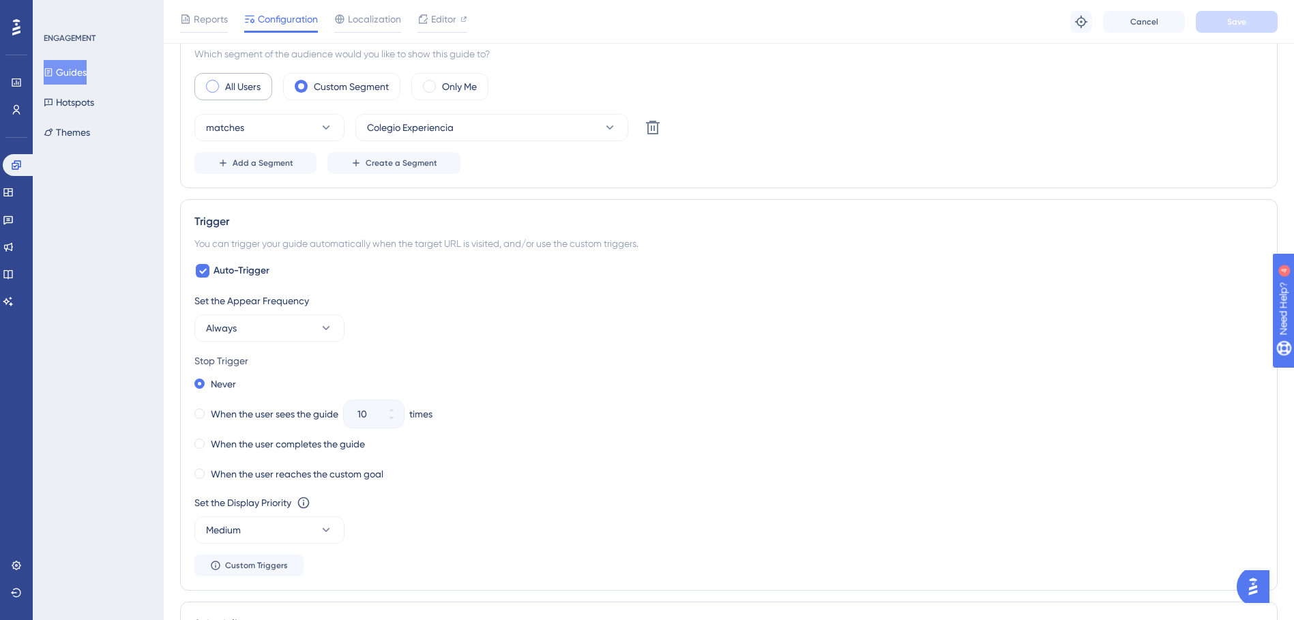
drag, startPoint x: 197, startPoint y: 85, endPoint x: 207, endPoint y: 86, distance: 10.3
click at [202, 85] on div "All Users" at bounding box center [233, 86] width 78 height 27
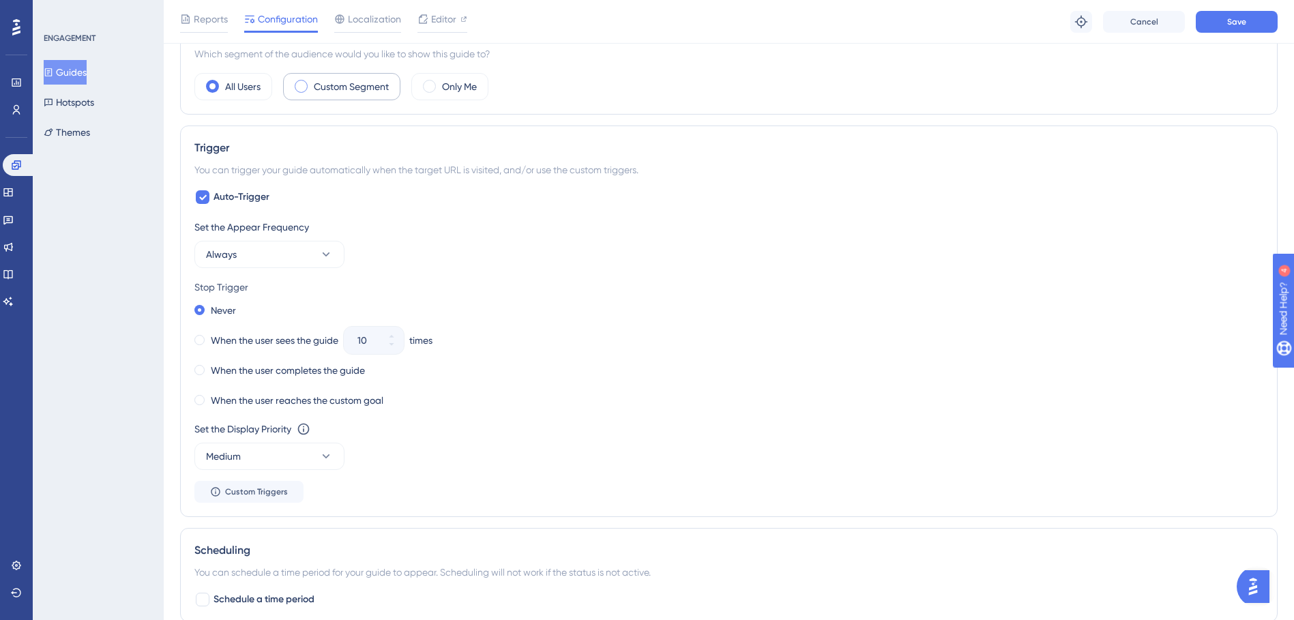
click at [312, 87] on div "Custom Segment" at bounding box center [341, 86] width 117 height 27
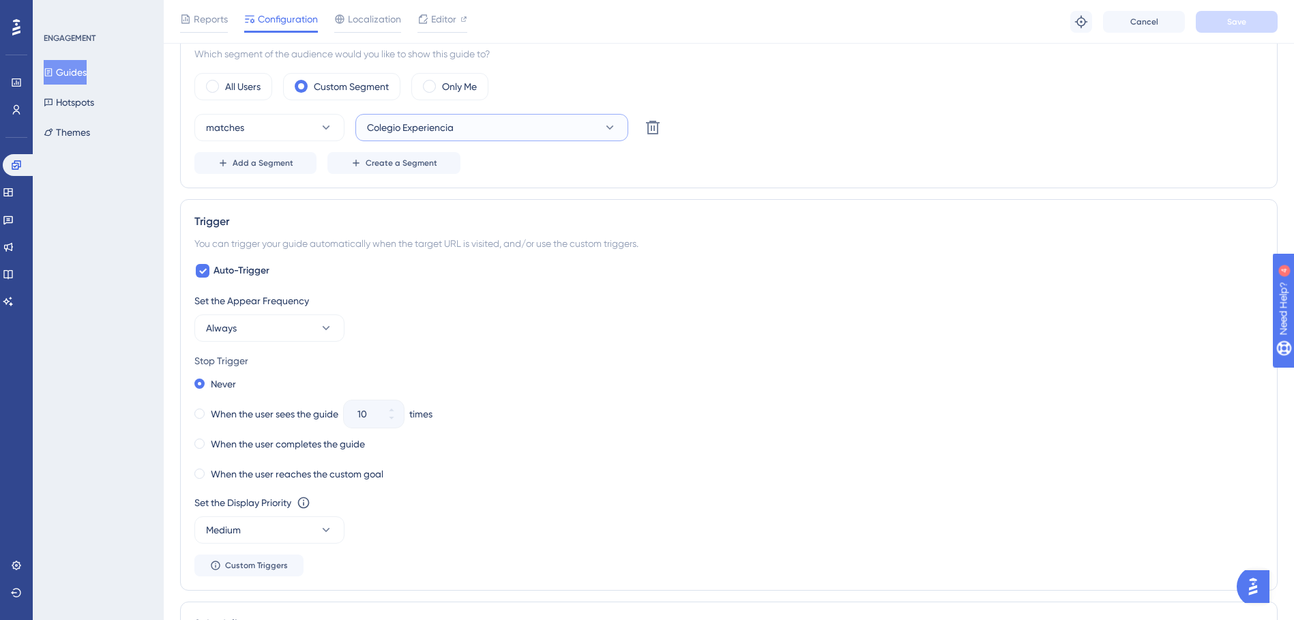
click at [423, 130] on span "Colegio Experiencia" at bounding box center [410, 127] width 87 height 16
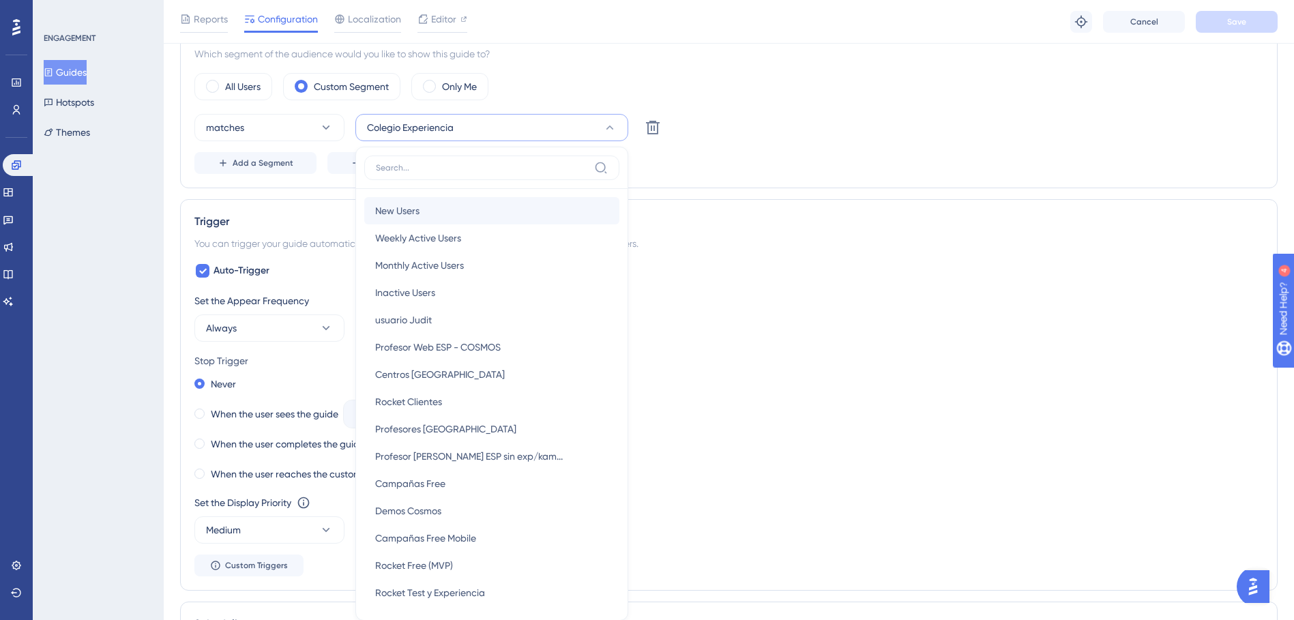
scroll to position [576, 0]
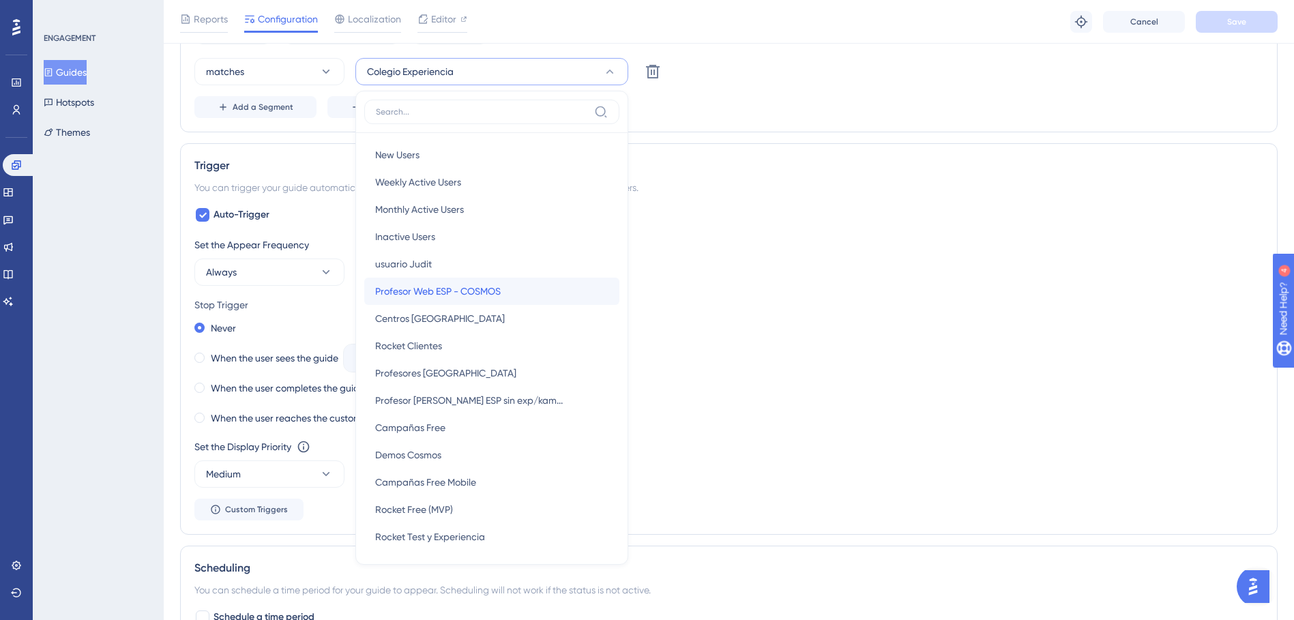
click at [466, 294] on span "Profesor Web ESP - COSMOS" at bounding box center [438, 291] width 126 height 16
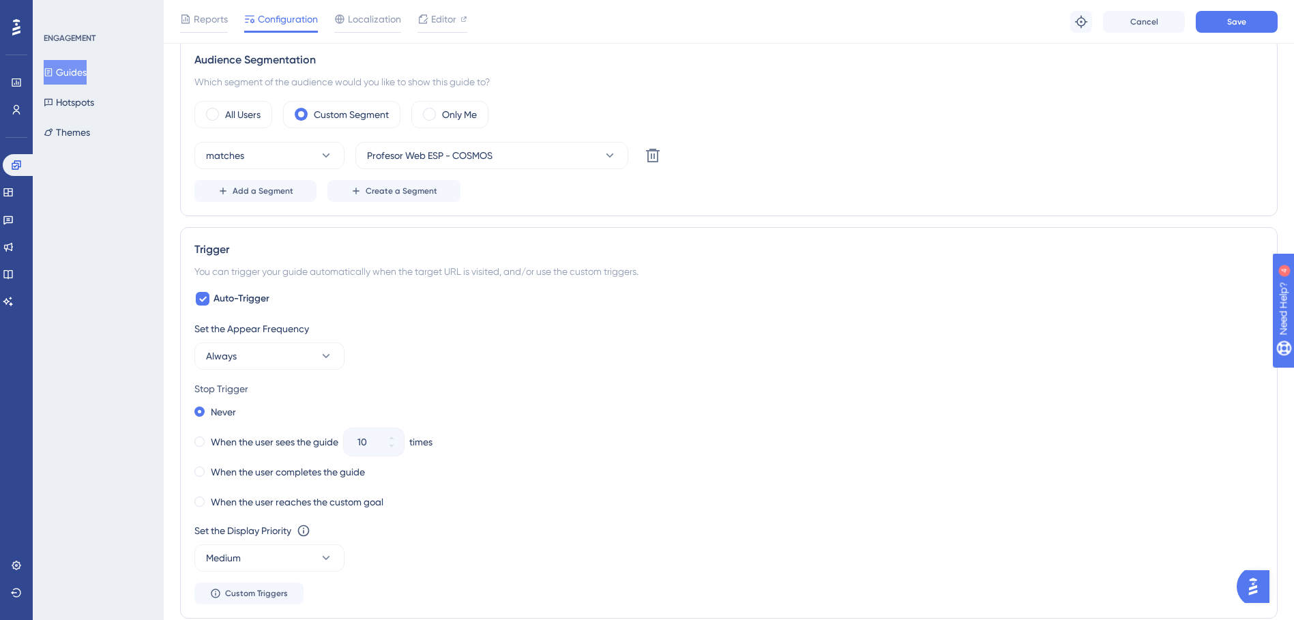
scroll to position [371, 0]
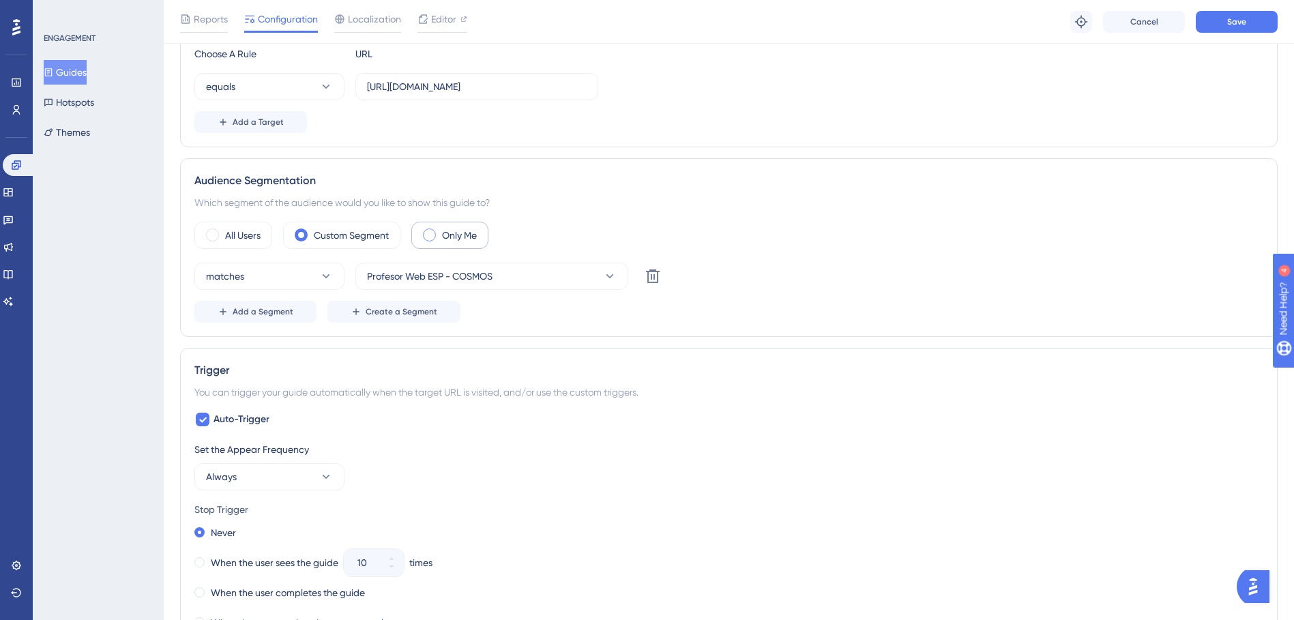
click at [464, 235] on label "Only Me" at bounding box center [459, 235] width 35 height 16
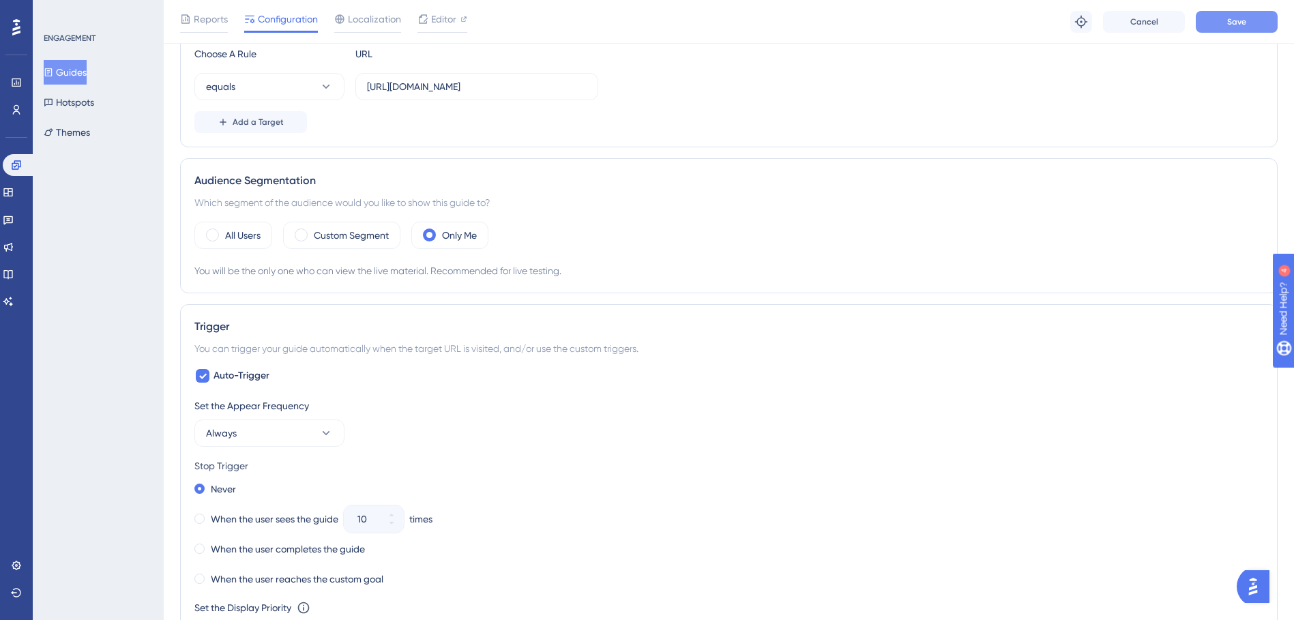
click at [1211, 30] on button "Save" at bounding box center [1237, 22] width 82 height 22
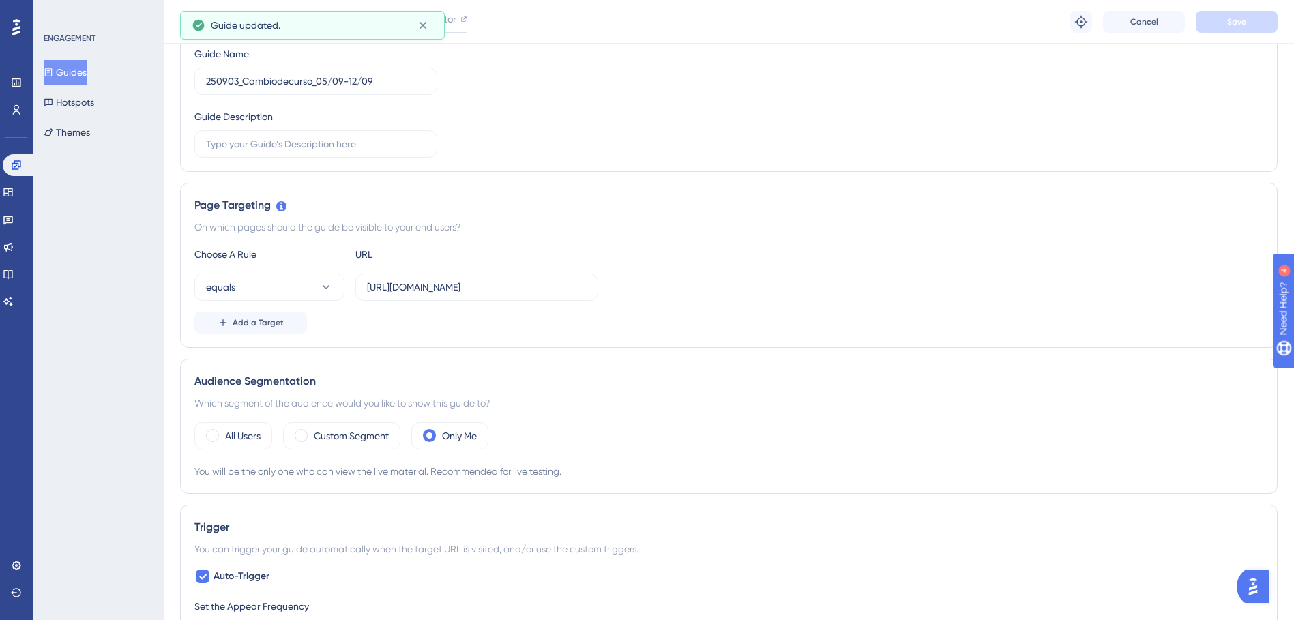
scroll to position [0, 0]
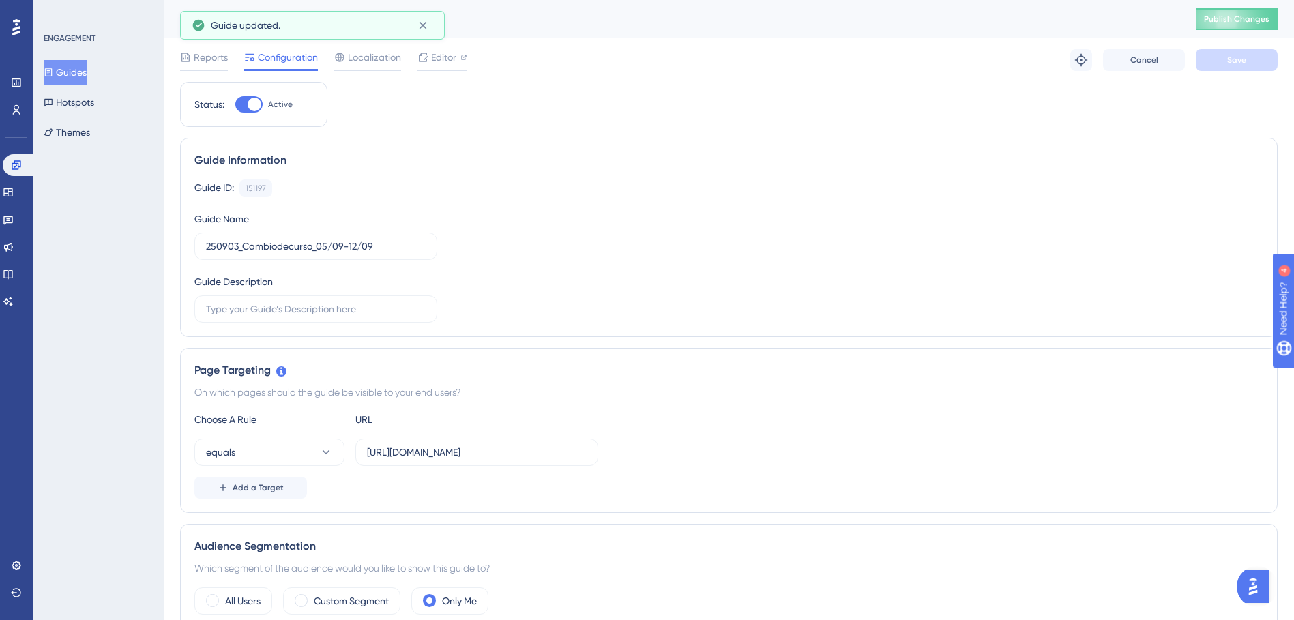
click at [1224, 31] on div "250903_Cambiodecurso_05/09-12/09 Publish Changes" at bounding box center [729, 19] width 1130 height 38
click at [1226, 25] on button "Publish Changes" at bounding box center [1237, 19] width 82 height 22
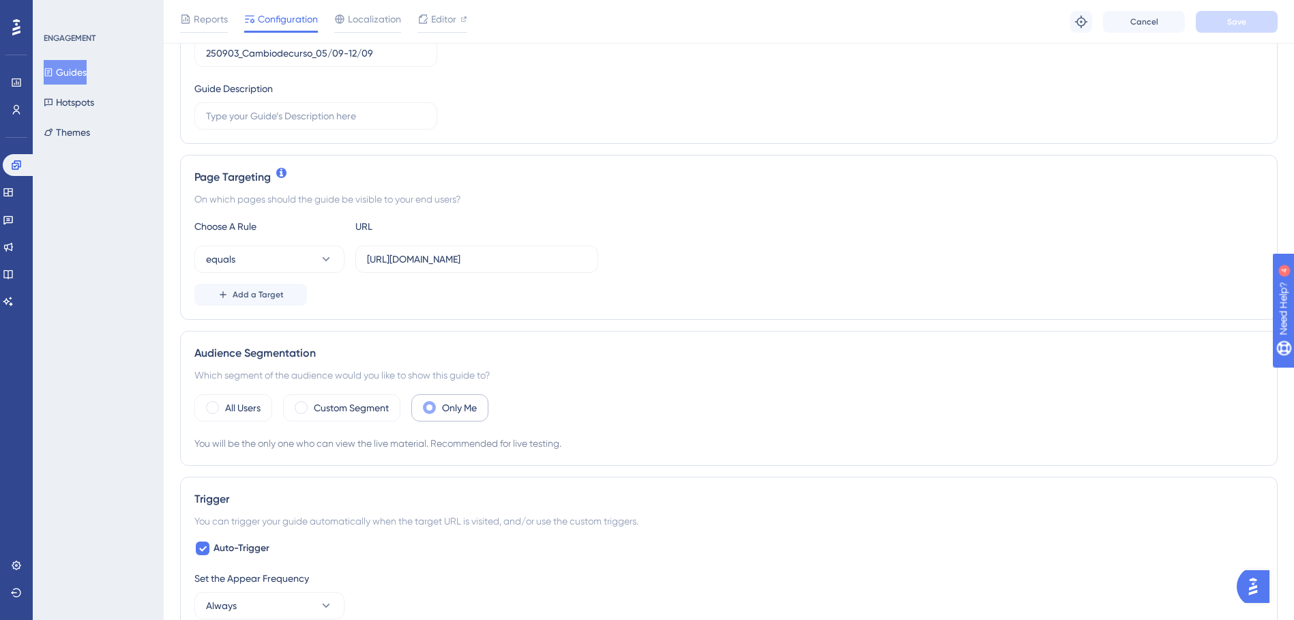
scroll to position [205, 0]
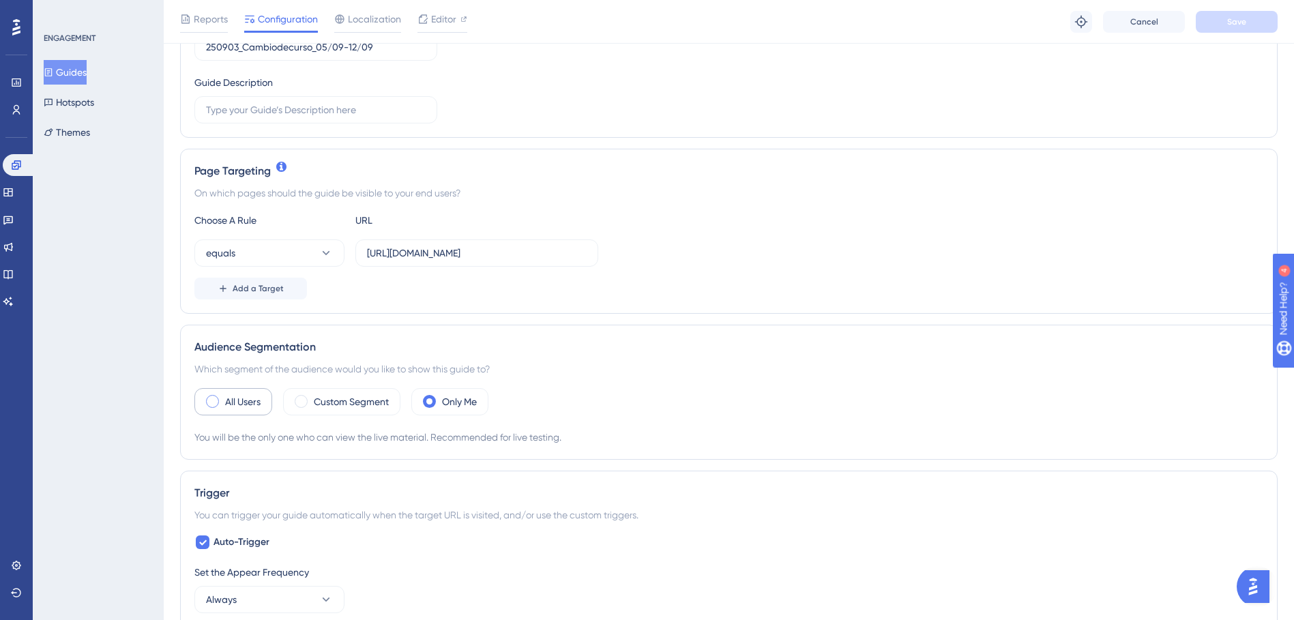
click at [249, 402] on label "All Users" at bounding box center [242, 402] width 35 height 16
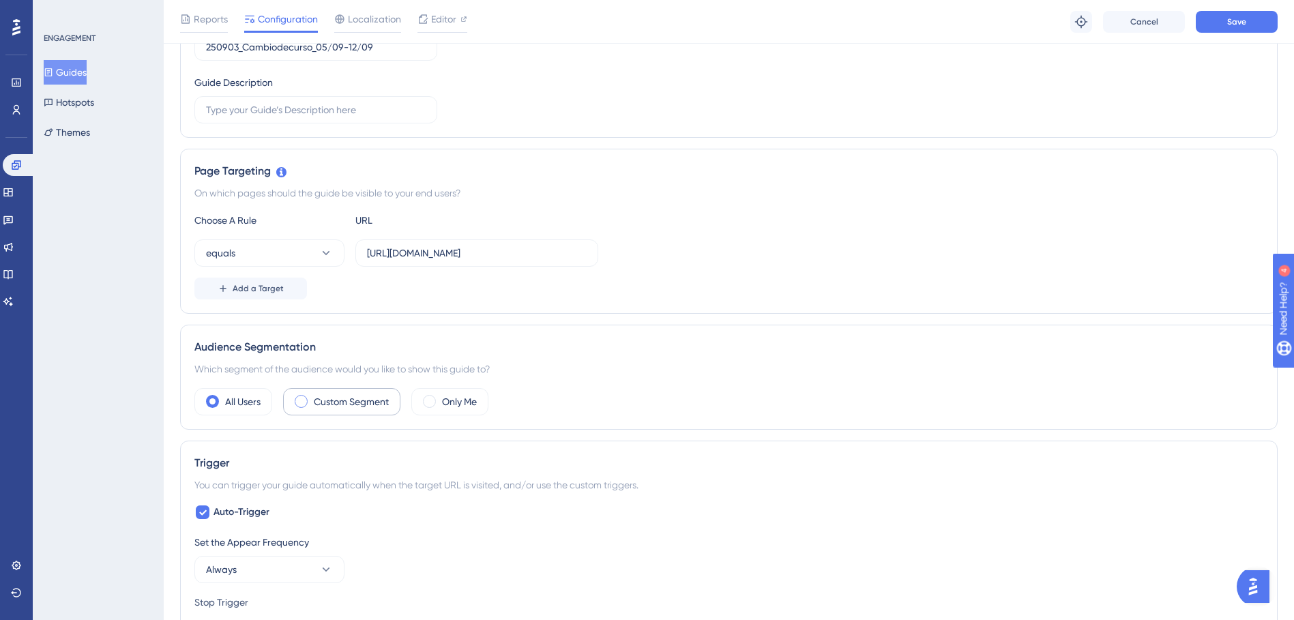
click at [333, 399] on label "Custom Segment" at bounding box center [351, 402] width 75 height 16
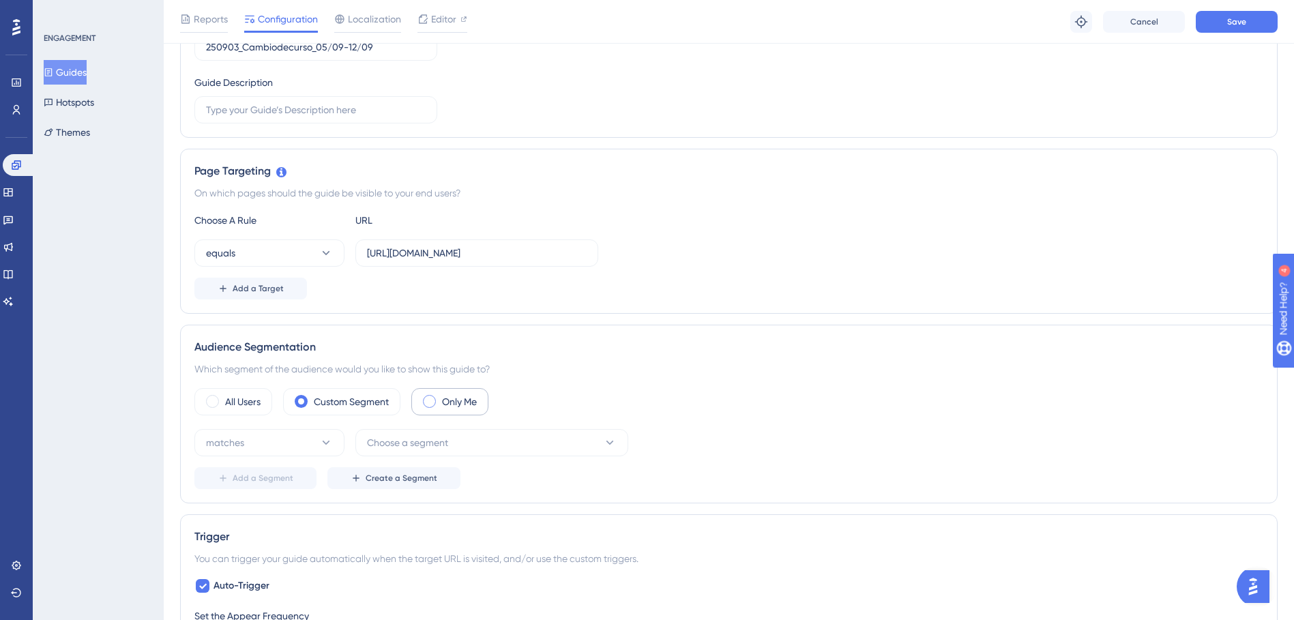
click at [482, 405] on div "Only Me" at bounding box center [449, 401] width 77 height 27
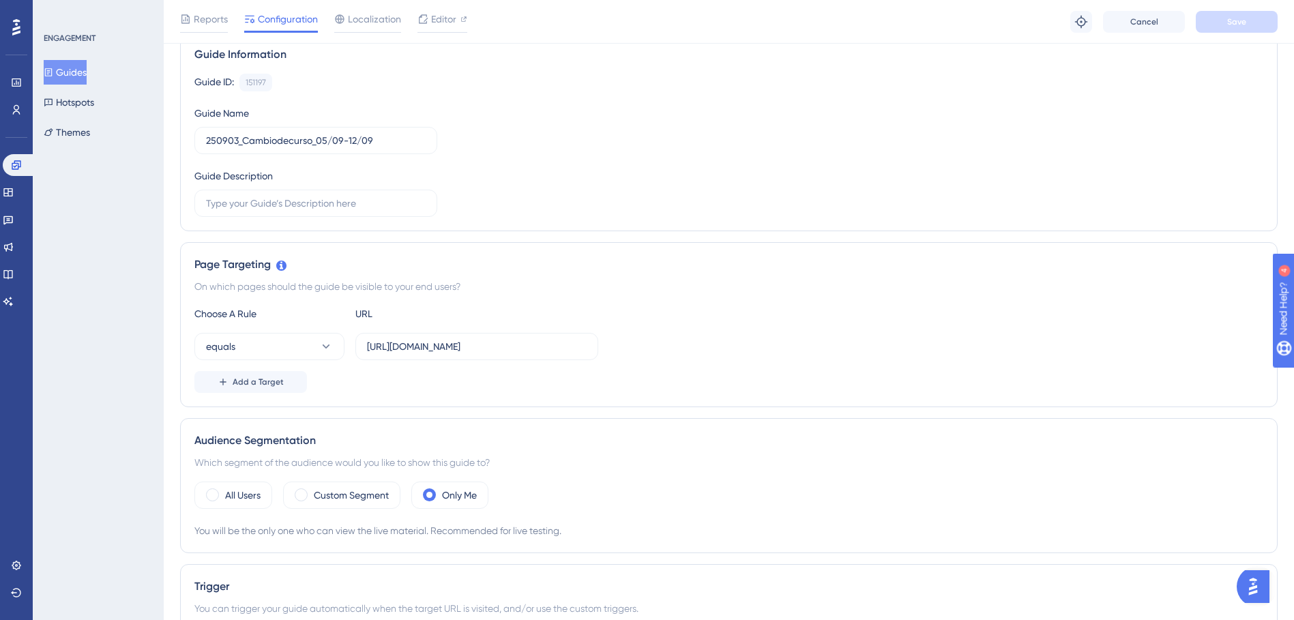
scroll to position [0, 0]
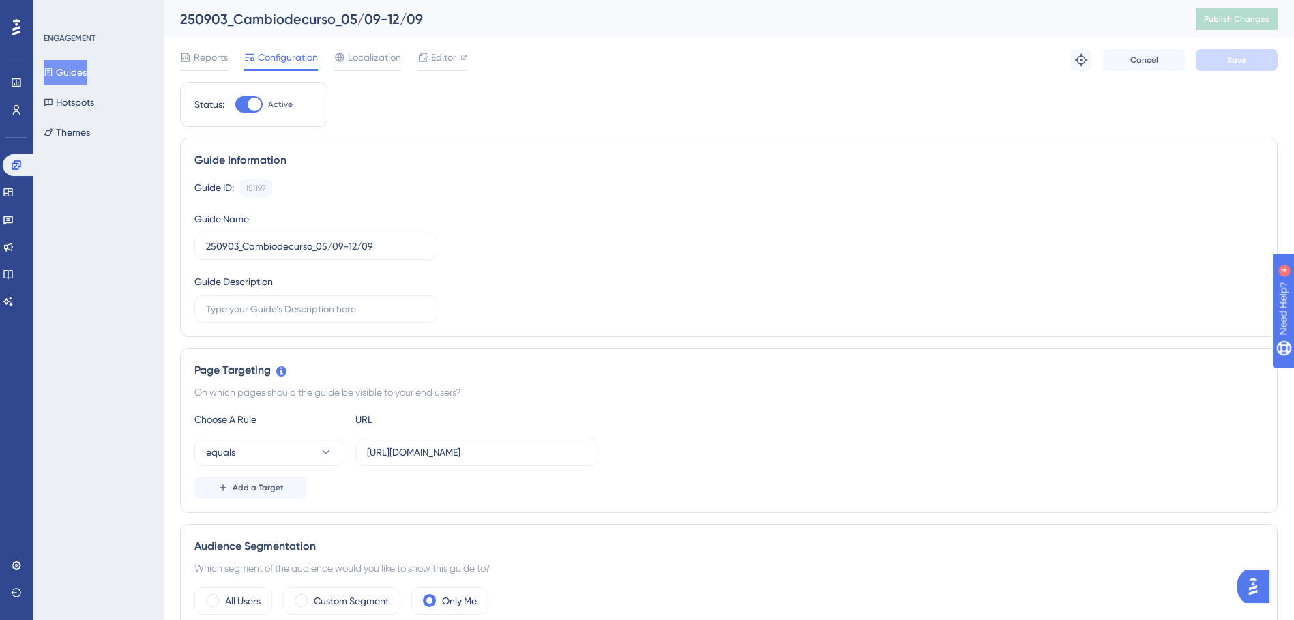
click at [257, 102] on div at bounding box center [255, 105] width 14 height 14
click at [235, 104] on input "Active" at bounding box center [235, 104] width 1 height 1
checkbox input "false"
click at [1247, 52] on button "Save" at bounding box center [1237, 60] width 82 height 22
click at [1248, 11] on button "Publish Changes" at bounding box center [1237, 19] width 82 height 22
